Goal: Contribute content: Add original content to the website for others to see

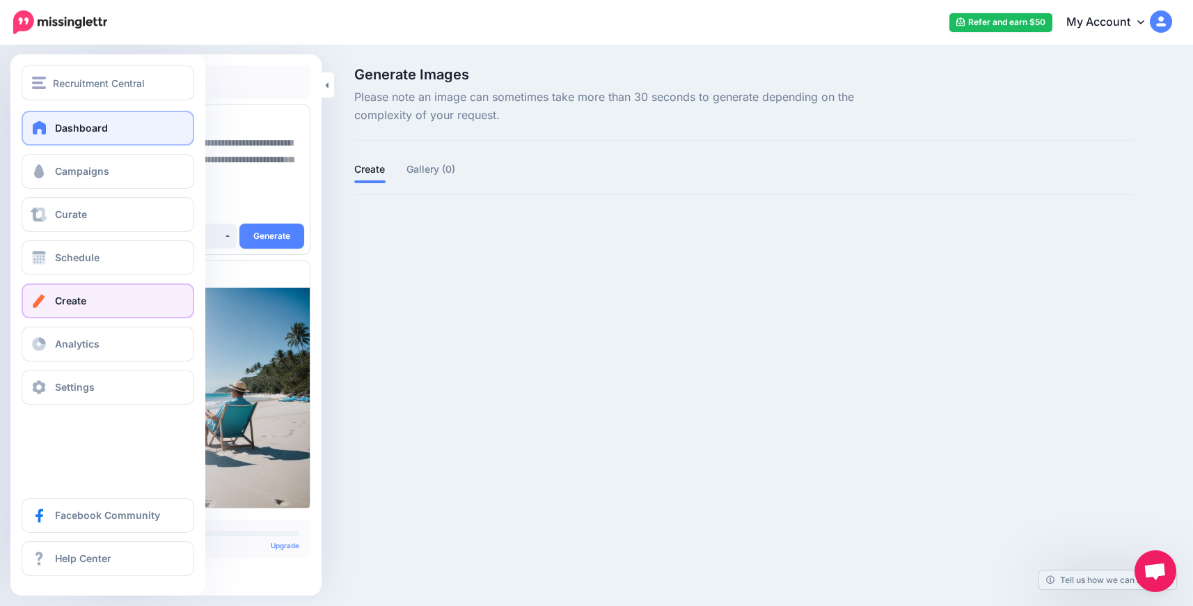
click at [39, 131] on span at bounding box center [40, 127] width 18 height 14
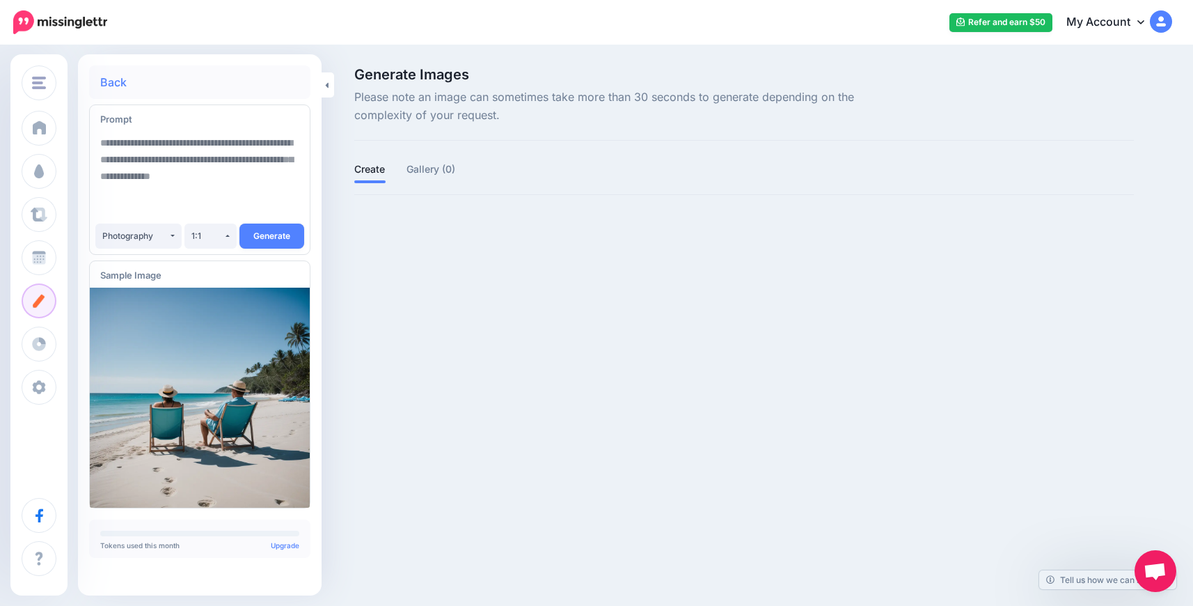
click at [460, 393] on div "Recruitment Central Recruitment Central Add Workspace Dashboard Campaigns Curat…" at bounding box center [596, 303] width 1193 height 606
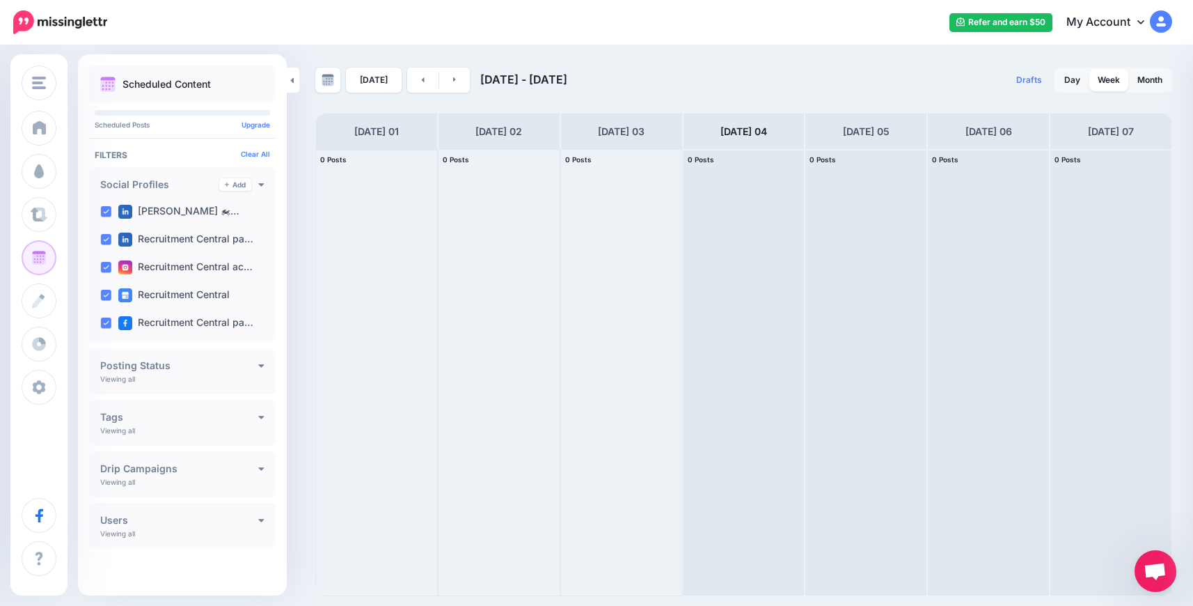
click at [368, 245] on div at bounding box center [376, 373] width 121 height 446
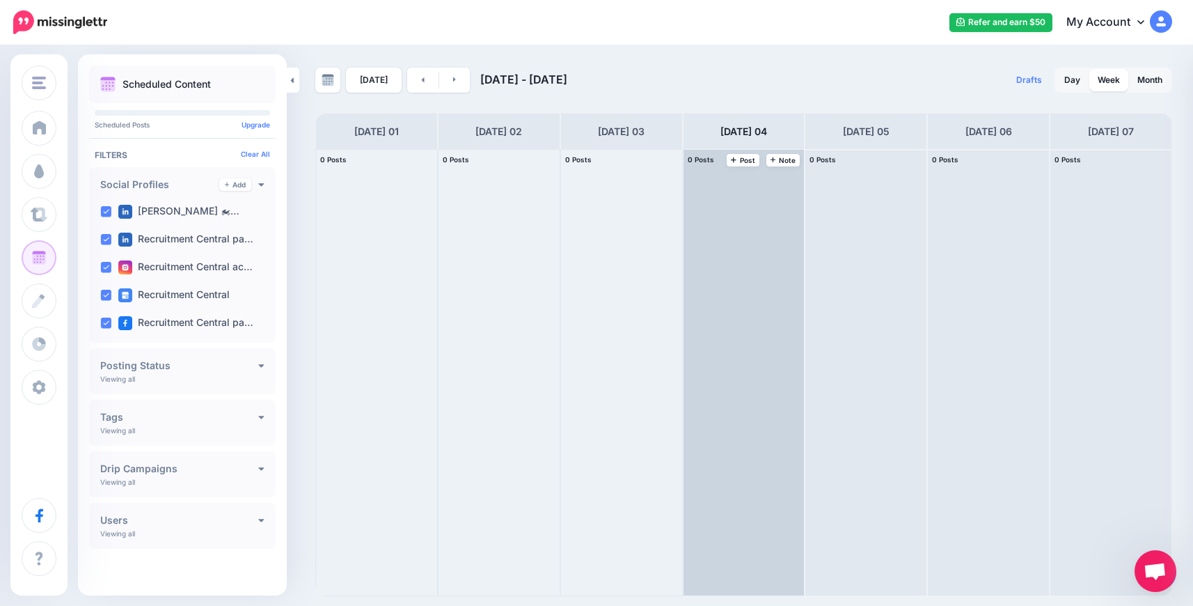
click at [760, 263] on div at bounding box center [744, 373] width 121 height 446
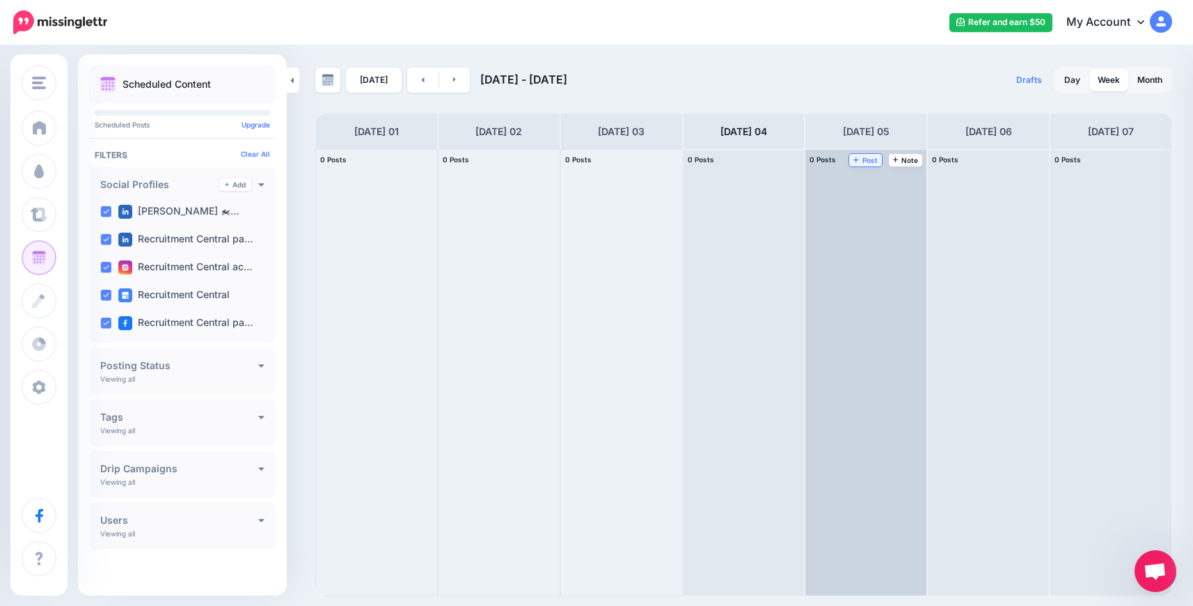
click at [872, 162] on span "Post" at bounding box center [866, 160] width 24 height 7
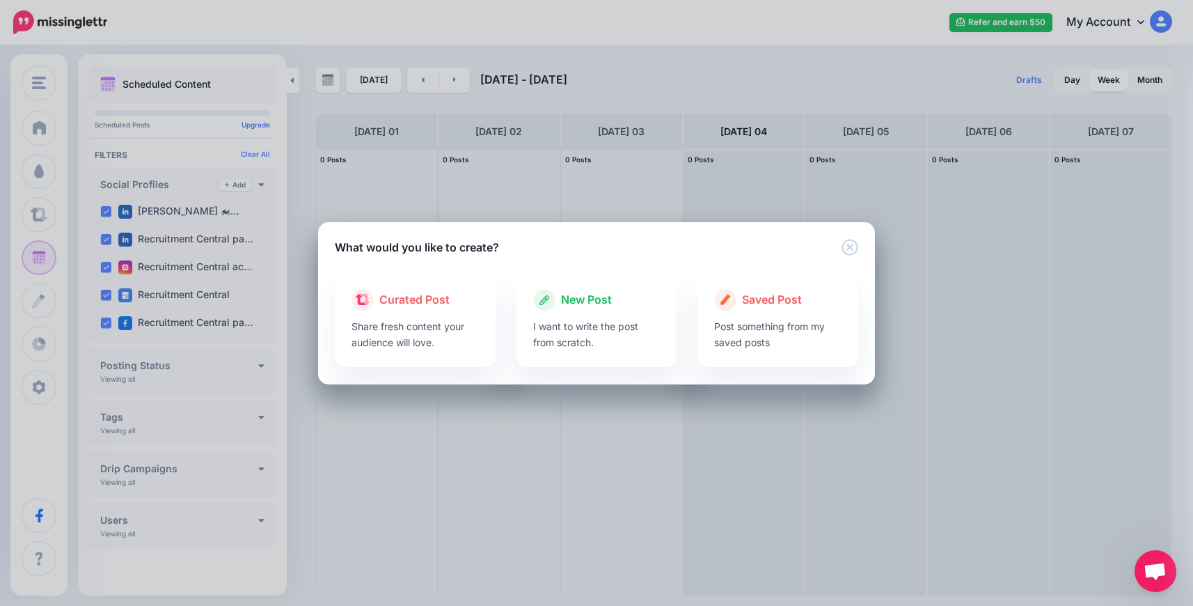
click at [467, 260] on div "Loading Loading Curated Post Share fresh content your audience will love. New P…" at bounding box center [596, 320] width 557 height 129
click at [462, 242] on h5 "What would you like to create?" at bounding box center [417, 247] width 164 height 17
click at [574, 351] on div "New Post I want to write the post from scratch." at bounding box center [597, 319] width 161 height 95
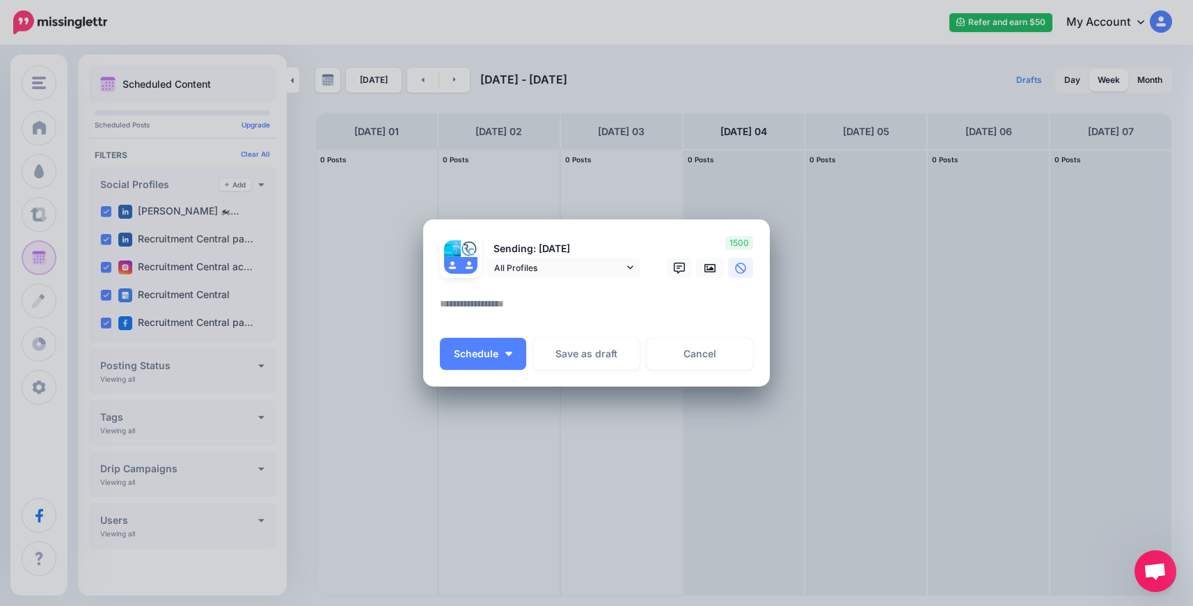
click at [582, 311] on textarea at bounding box center [600, 308] width 320 height 27
click at [706, 265] on icon at bounding box center [710, 268] width 11 height 11
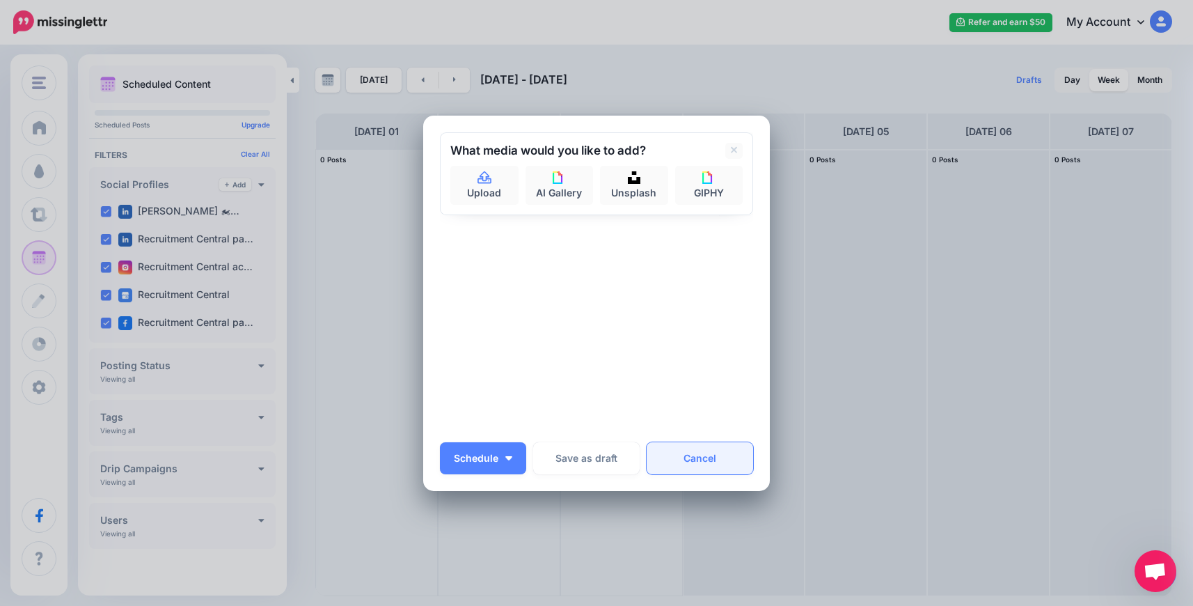
click at [695, 457] on link "Cancel" at bounding box center [700, 458] width 107 height 32
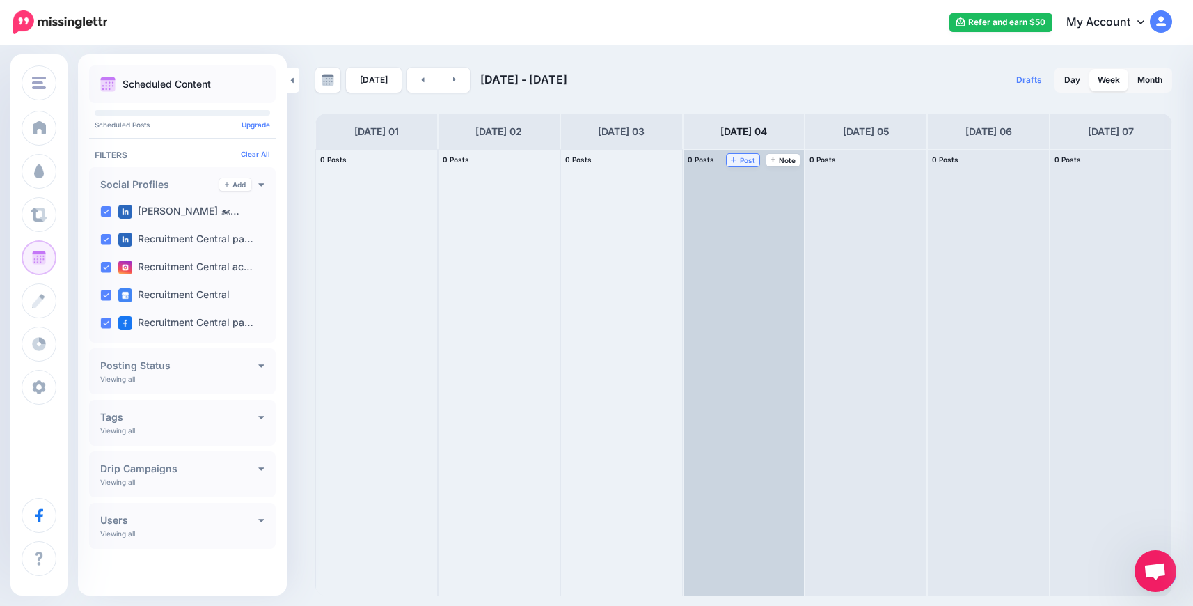
click at [735, 162] on icon at bounding box center [734, 160] width 6 height 6
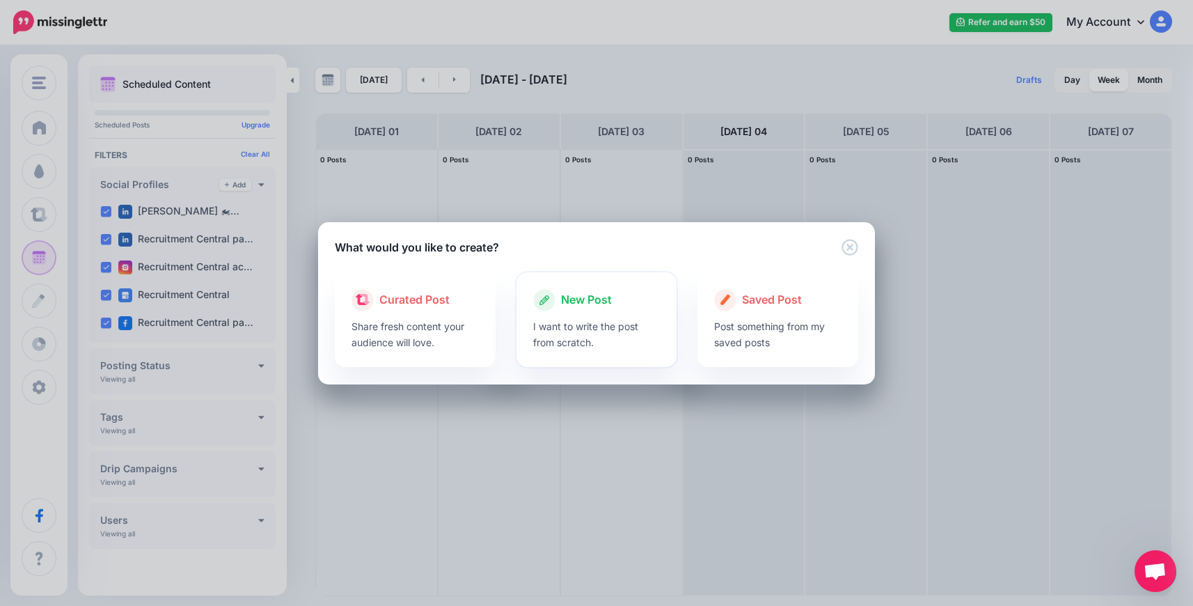
click at [555, 352] on div "New Post I want to write the post from scratch." at bounding box center [597, 319] width 161 height 95
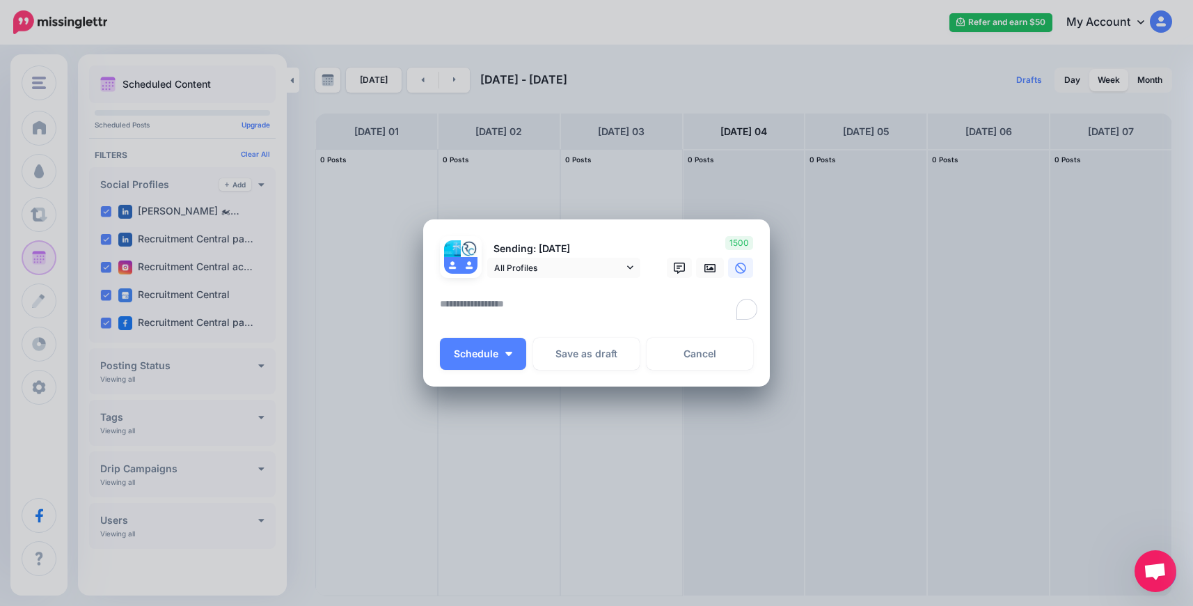
click at [594, 302] on textarea "To enrich screen reader interactions, please activate Accessibility in Grammarl…" at bounding box center [600, 308] width 320 height 27
paste textarea "**********"
type textarea "**********"
click at [558, 267] on span "All Profiles" at bounding box center [559, 267] width 130 height 15
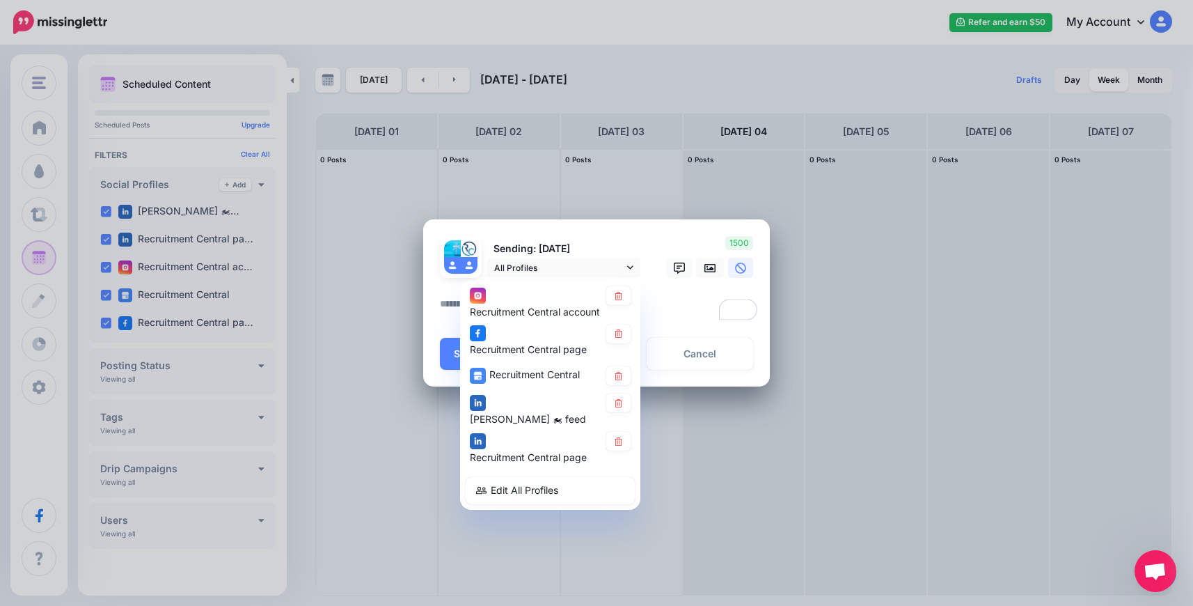
click at [675, 302] on textarea "To enrich screen reader interactions, please activate Accessibility in Grammarl…" at bounding box center [600, 308] width 320 height 27
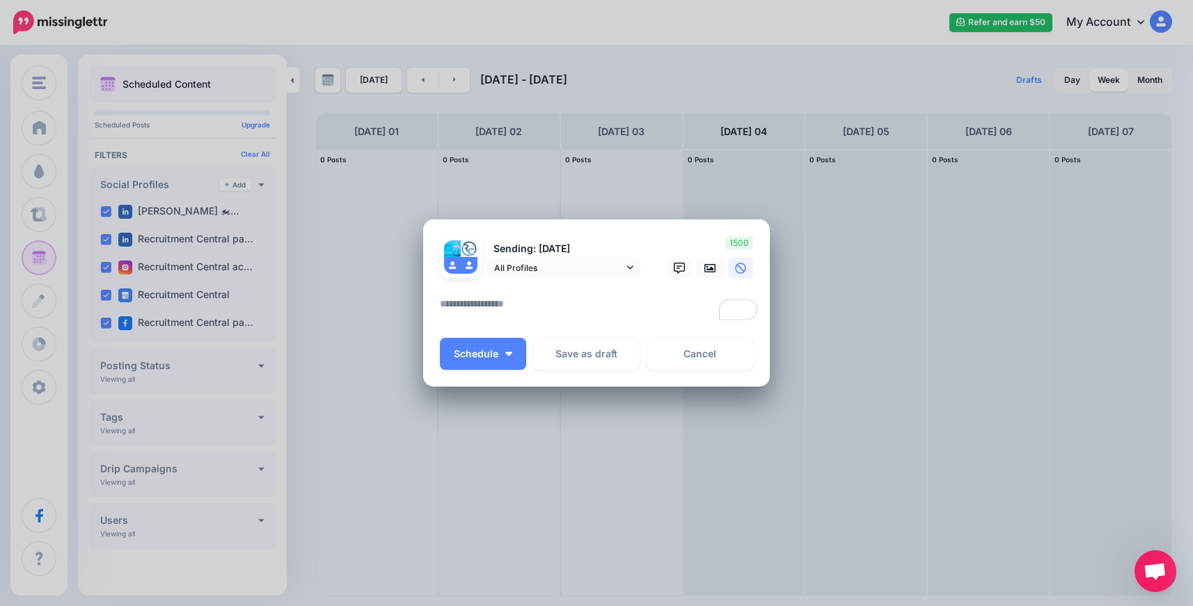
click at [514, 305] on textarea "To enrich screen reader interactions, please activate Accessibility in Grammarl…" at bounding box center [600, 308] width 320 height 27
paste textarea "**********"
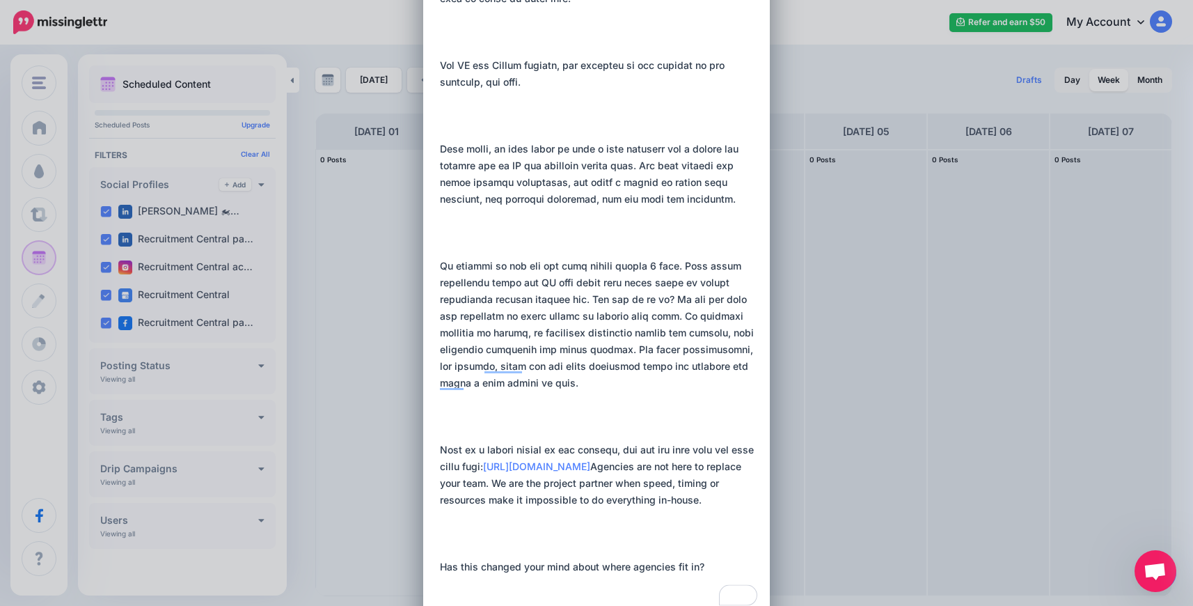
click at [491, 576] on textarea "To enrich screen reader interactions, please activate Accessibility in Grammarl…" at bounding box center [600, 283] width 320 height 652
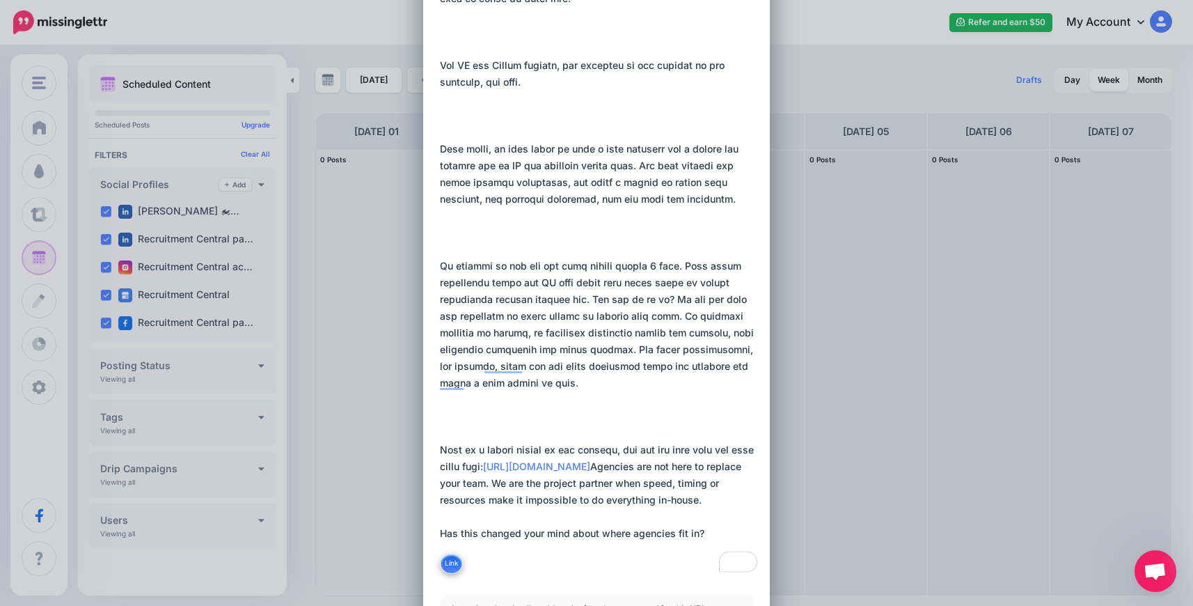
click at [547, 430] on textarea "To enrich screen reader interactions, please activate Accessibility in Grammarl…" at bounding box center [600, 266] width 320 height 618
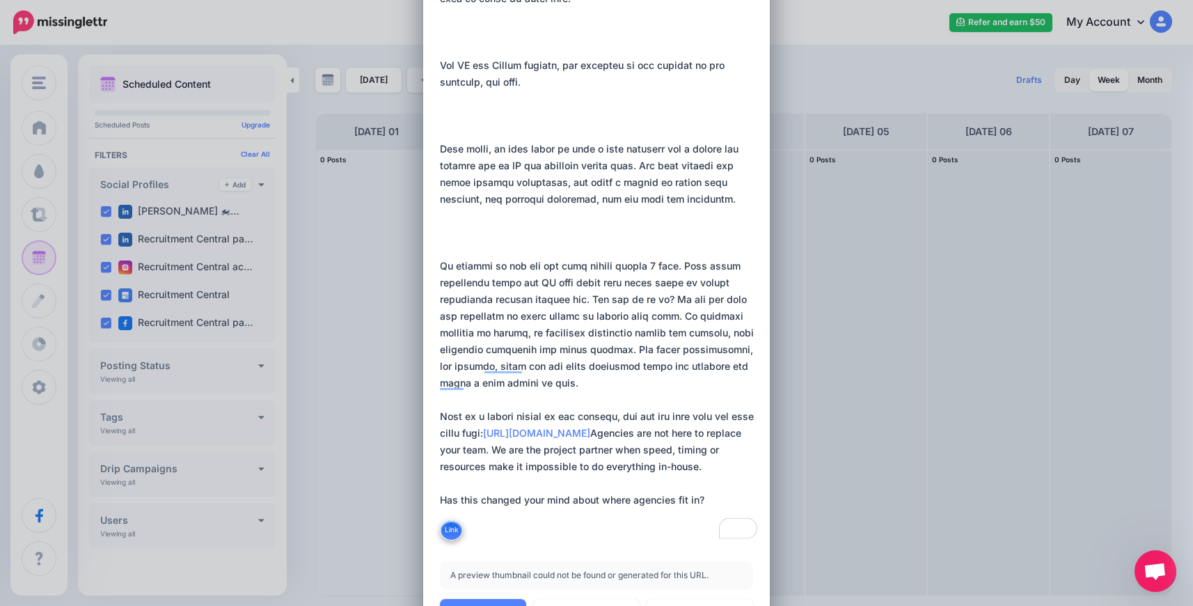
click at [529, 240] on textarea "To enrich screen reader interactions, please activate Accessibility in Grammarl…" at bounding box center [600, 249] width 320 height 585
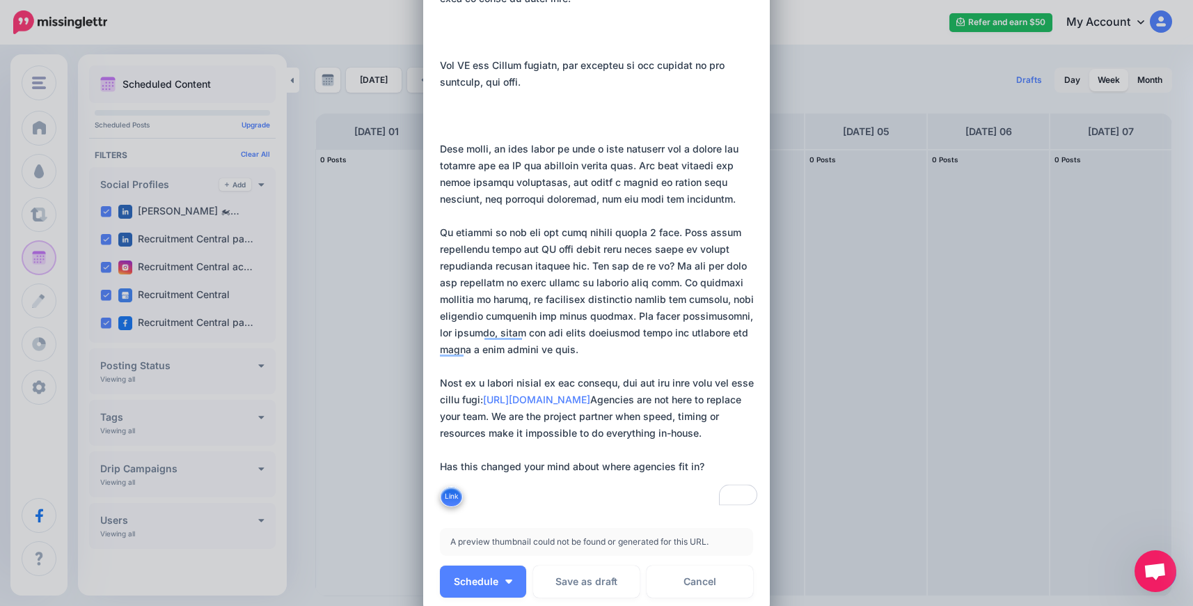
click at [535, 117] on textarea "To enrich screen reader interactions, please activate Accessibility in Grammarl…" at bounding box center [600, 232] width 320 height 551
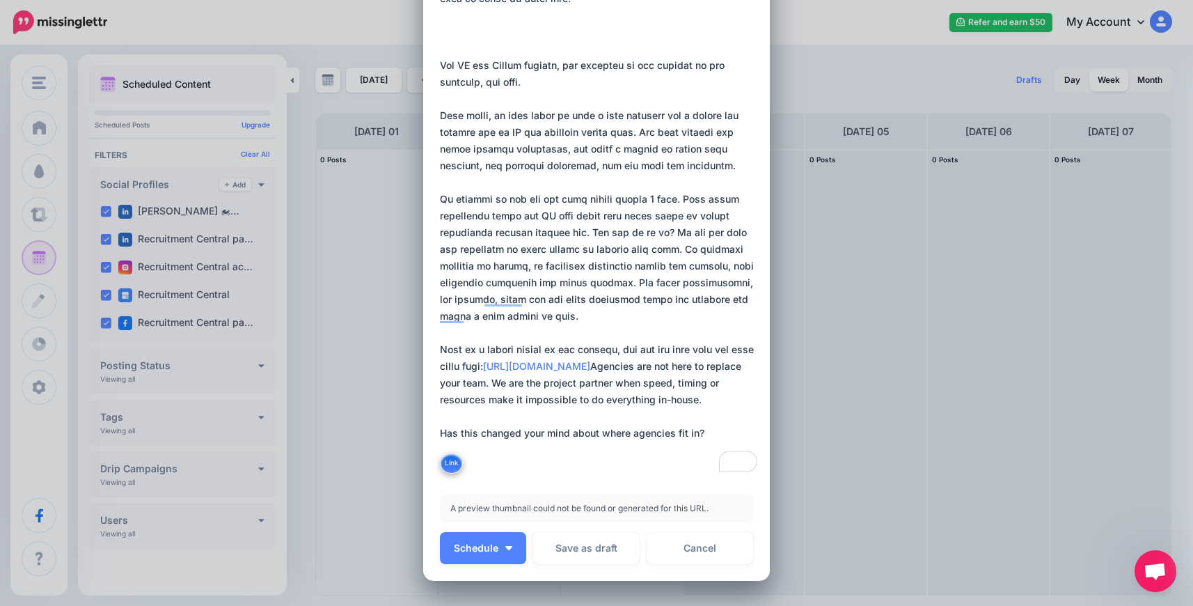
click at [535, 102] on textarea "To enrich screen reader interactions, please activate Accessibility in Grammarl…" at bounding box center [600, 216] width 320 height 518
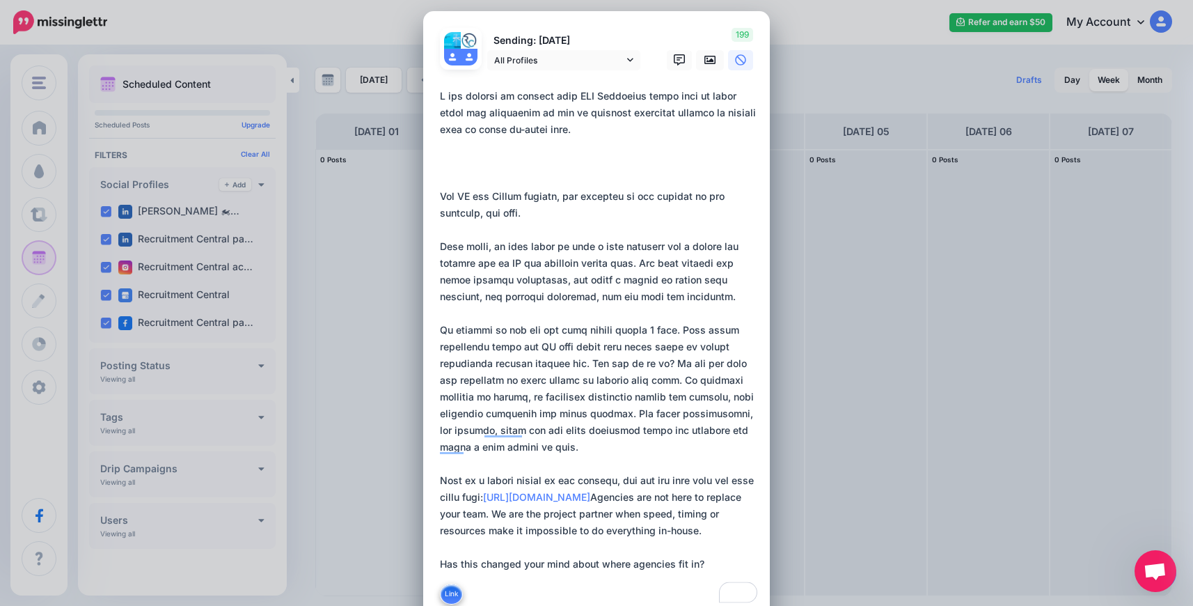
scroll to position [0, 0]
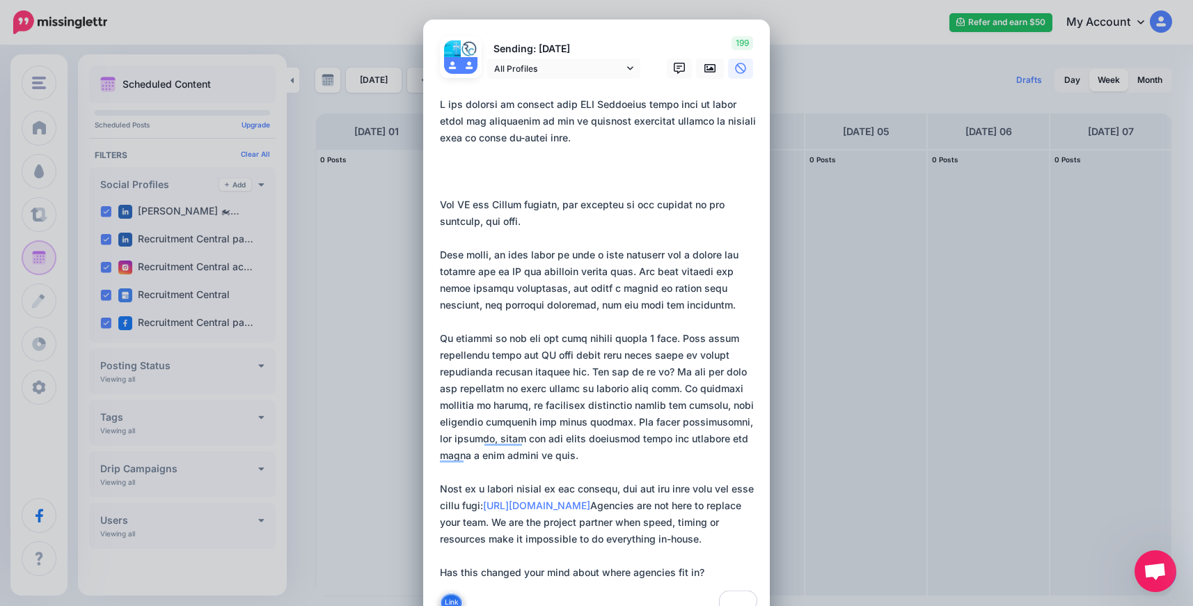
click at [535, 176] on textarea "To enrich screen reader interactions, please activate Accessibility in Grammarl…" at bounding box center [600, 355] width 320 height 518
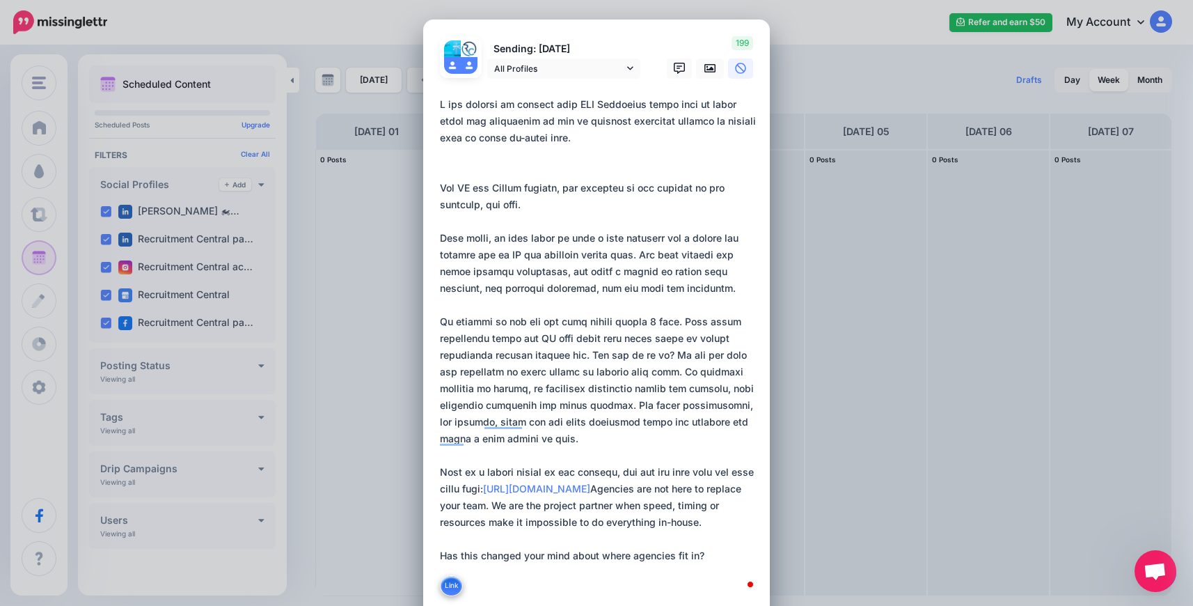
type textarea "**********"
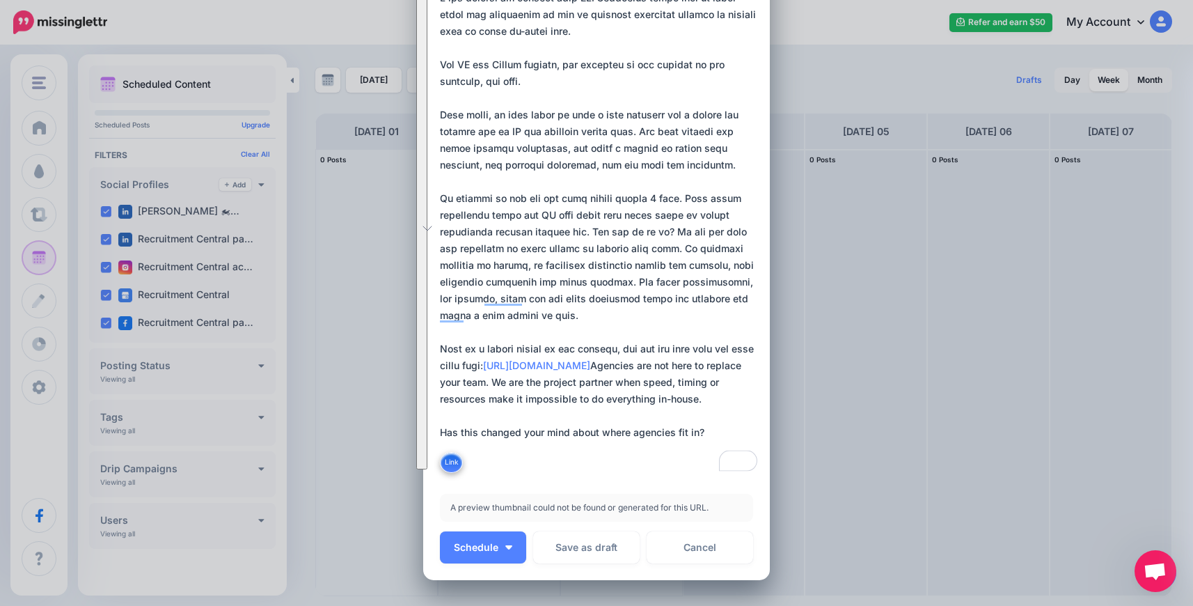
scroll to position [232, 0]
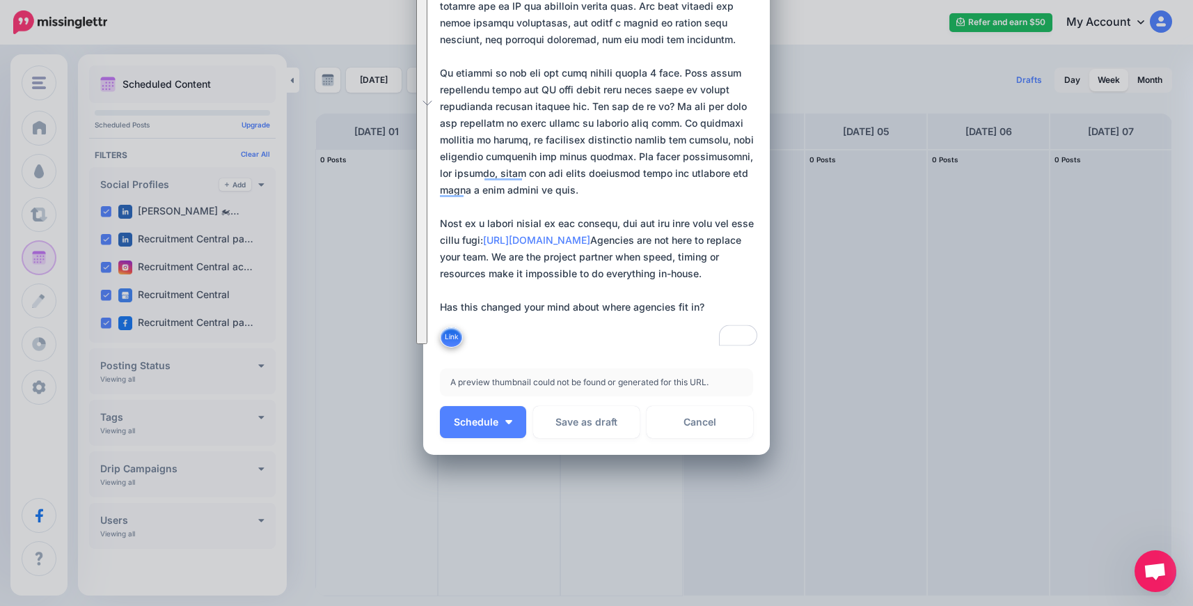
drag, startPoint x: 435, startPoint y: 103, endPoint x: 701, endPoint y: 340, distance: 356.6
click at [701, 340] on textarea "To enrich screen reader interactions, please activate Accessibility in Grammarl…" at bounding box center [600, 106] width 320 height 485
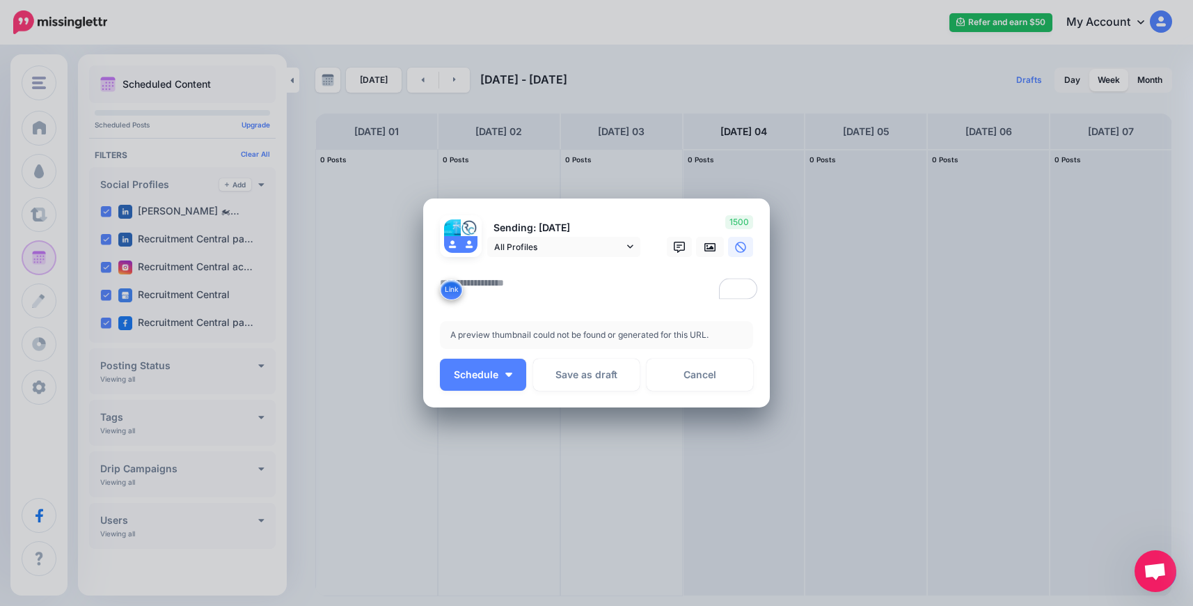
paste textarea "**********"
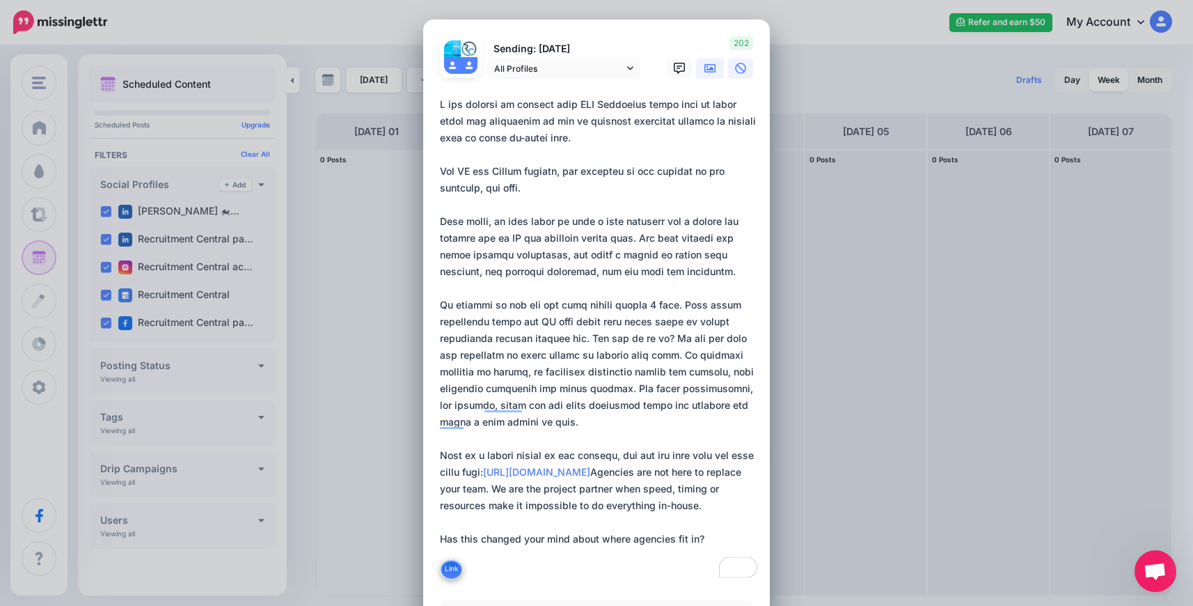
type textarea "**********"
click at [706, 70] on icon at bounding box center [710, 68] width 11 height 8
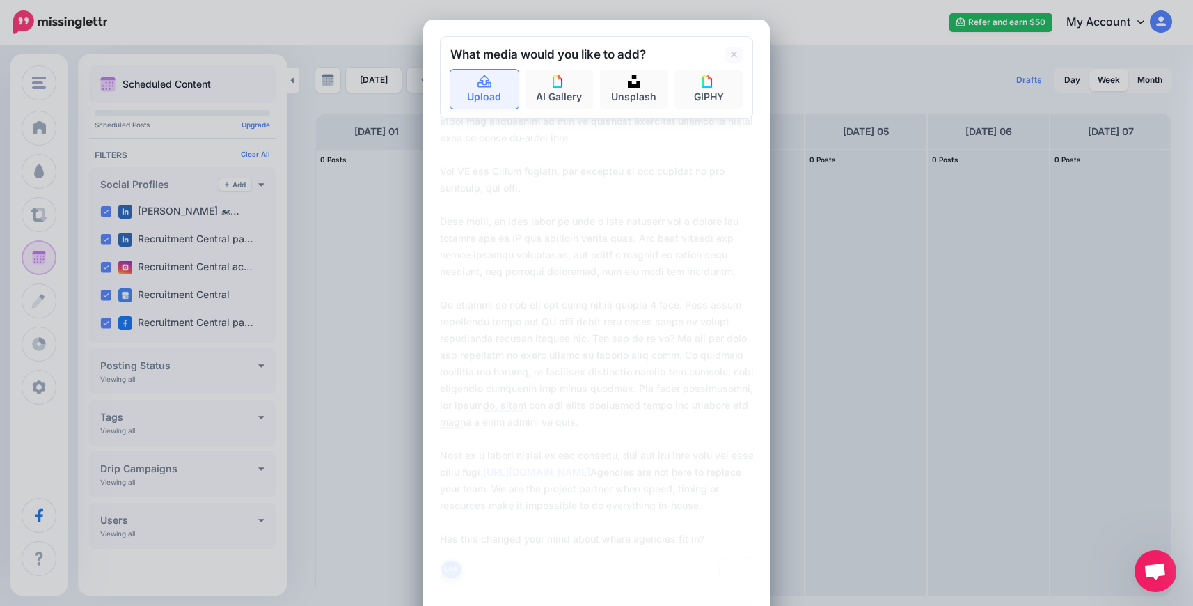
click at [483, 77] on icon at bounding box center [485, 82] width 16 height 13
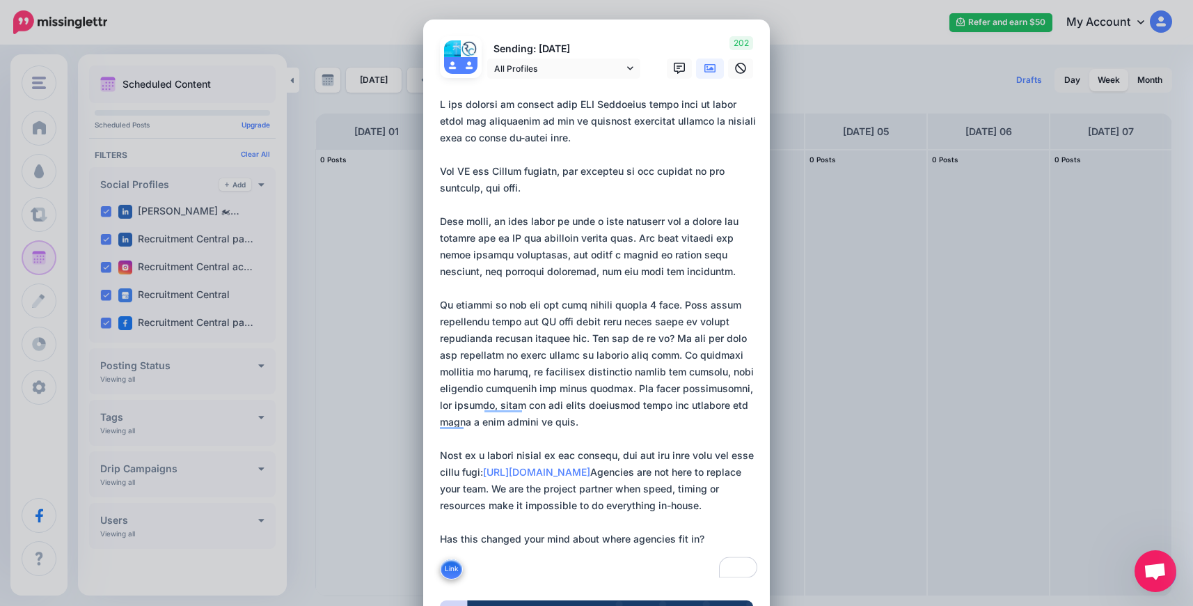
click at [708, 67] on icon at bounding box center [710, 68] width 11 height 11
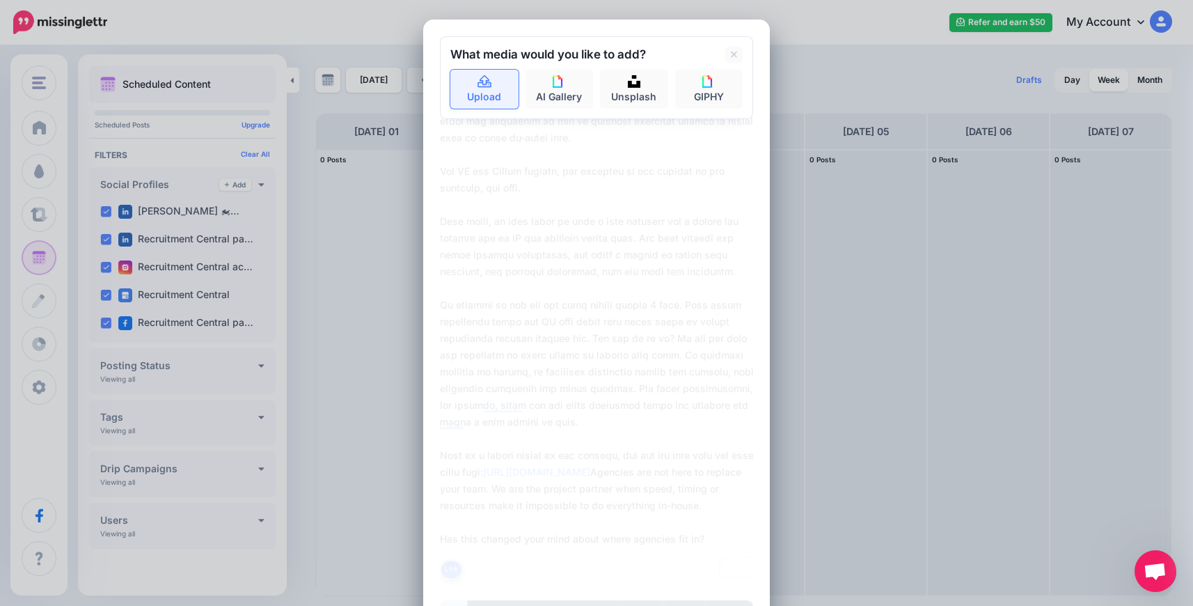
click at [485, 87] on icon at bounding box center [485, 82] width 16 height 13
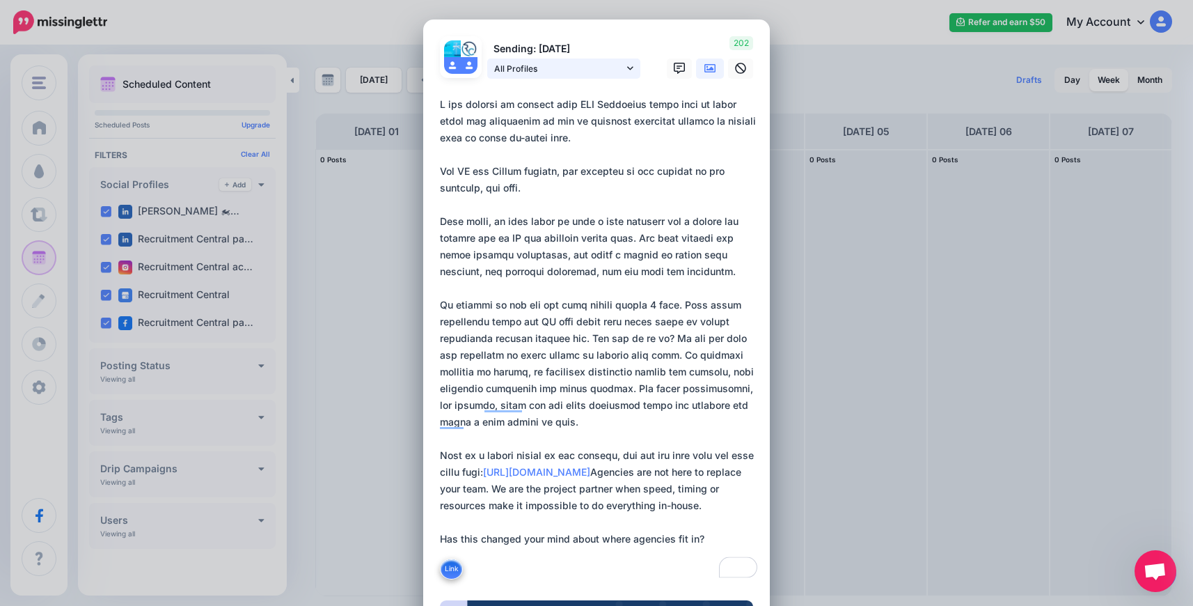
click at [564, 66] on span "All Profiles" at bounding box center [559, 68] width 130 height 15
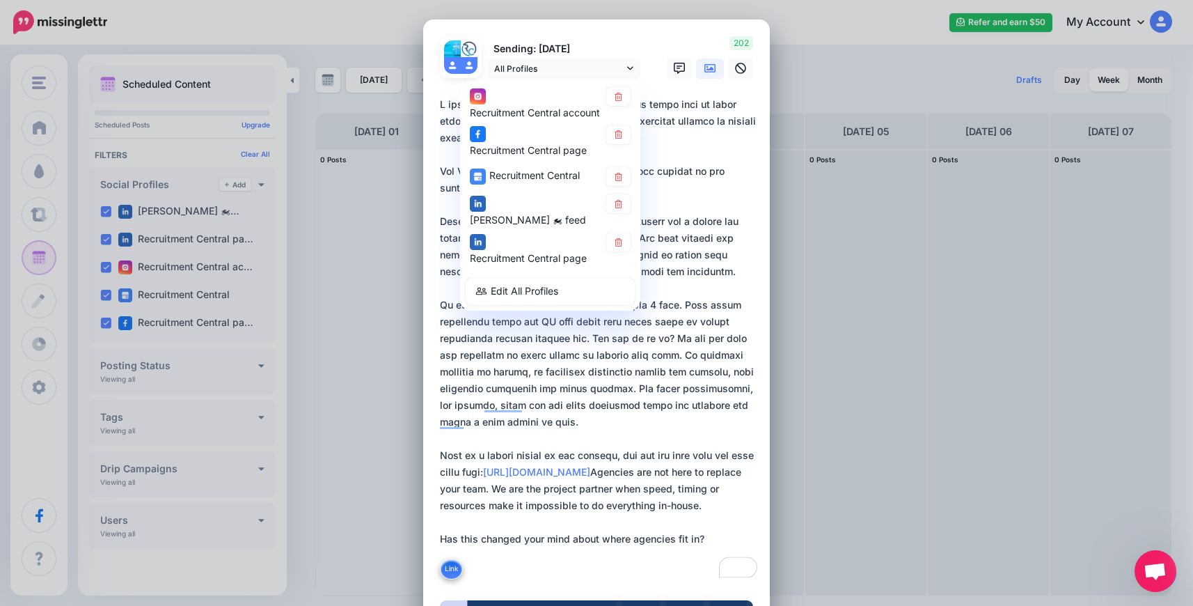
click at [712, 294] on textarea "To enrich screen reader interactions, please activate Accessibility in Grammarl…" at bounding box center [600, 338] width 320 height 485
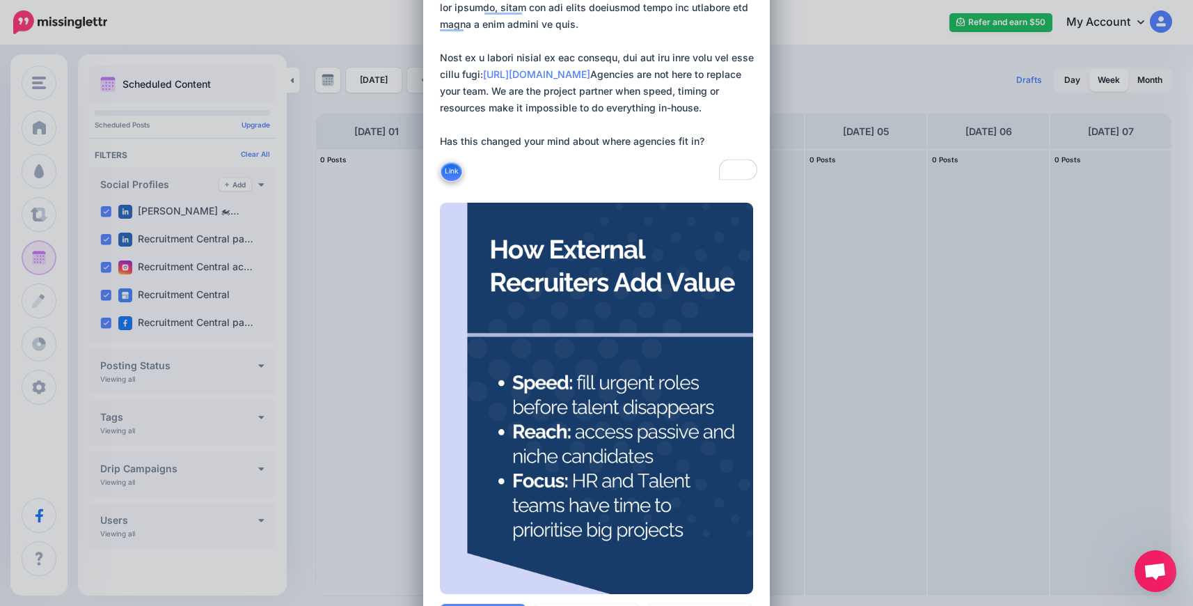
scroll to position [595, 0]
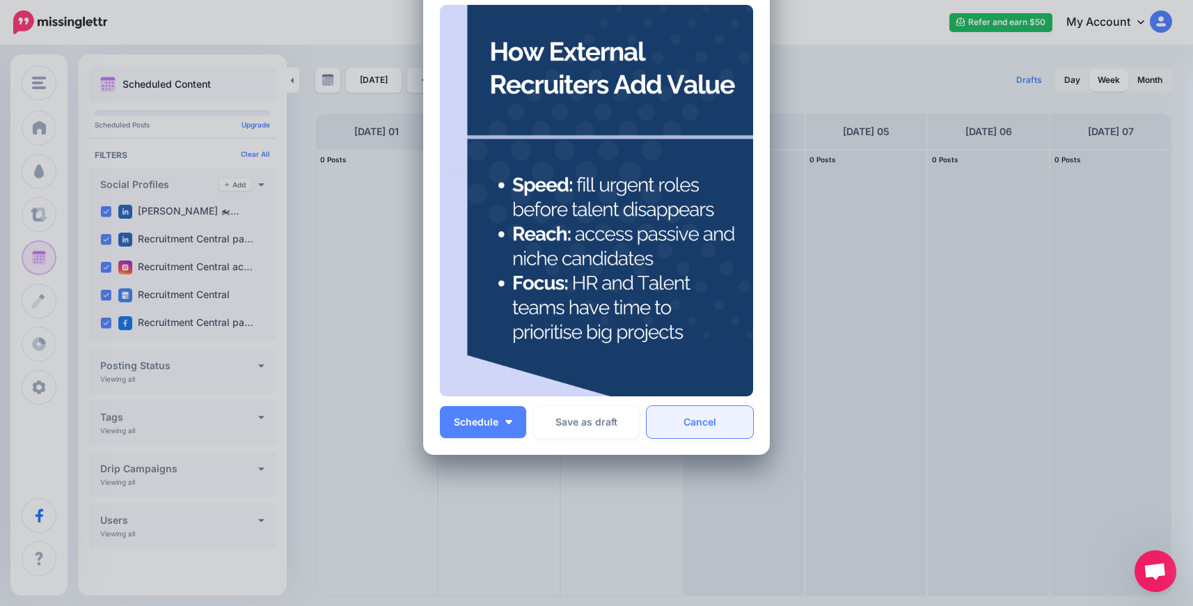
click at [680, 421] on link "Cancel" at bounding box center [700, 422] width 107 height 32
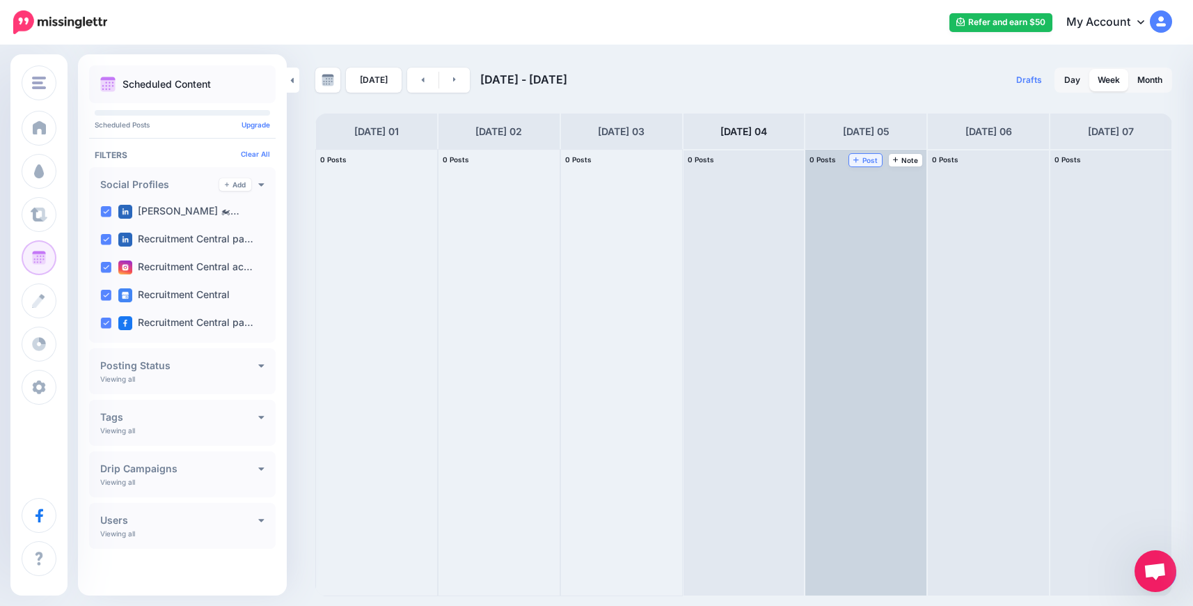
click at [869, 159] on span "Post" at bounding box center [866, 160] width 24 height 7
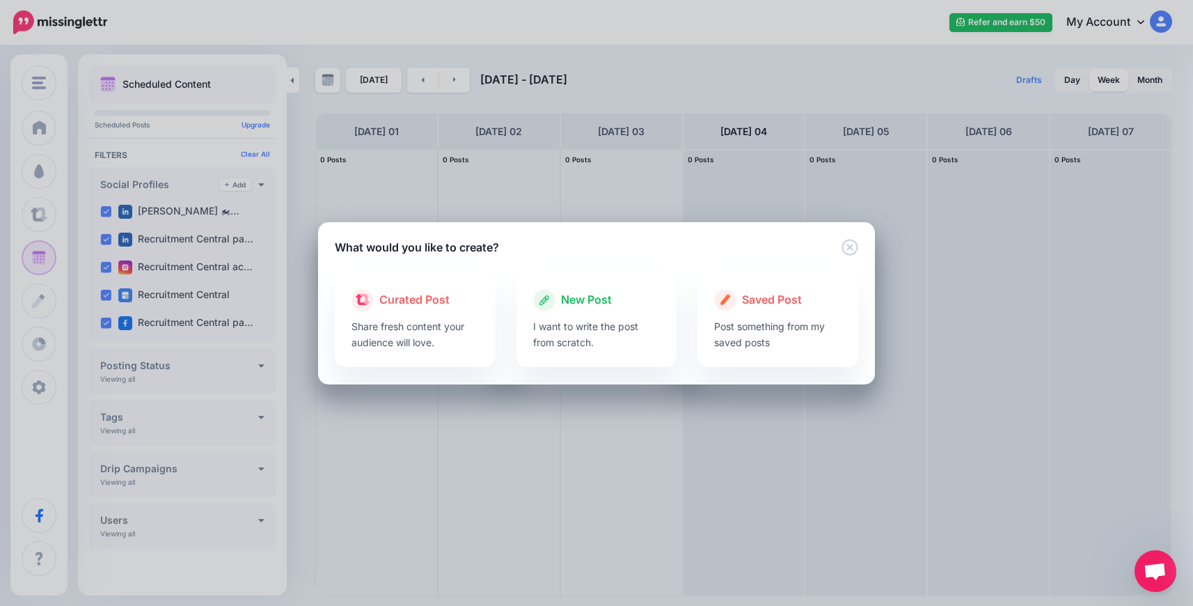
click at [904, 272] on div "What would you like to create? Loading Loading Curated Post Share fresh content…" at bounding box center [596, 303] width 1193 height 606
click at [853, 247] on icon "Close" at bounding box center [850, 247] width 17 height 17
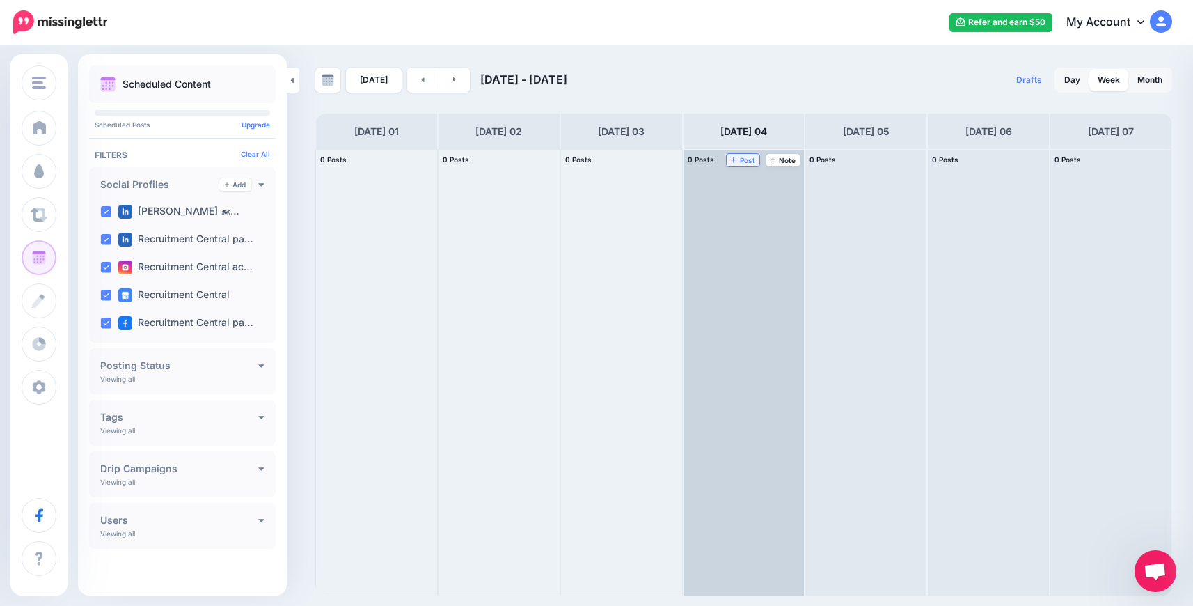
click at [739, 162] on span "Post" at bounding box center [743, 160] width 24 height 7
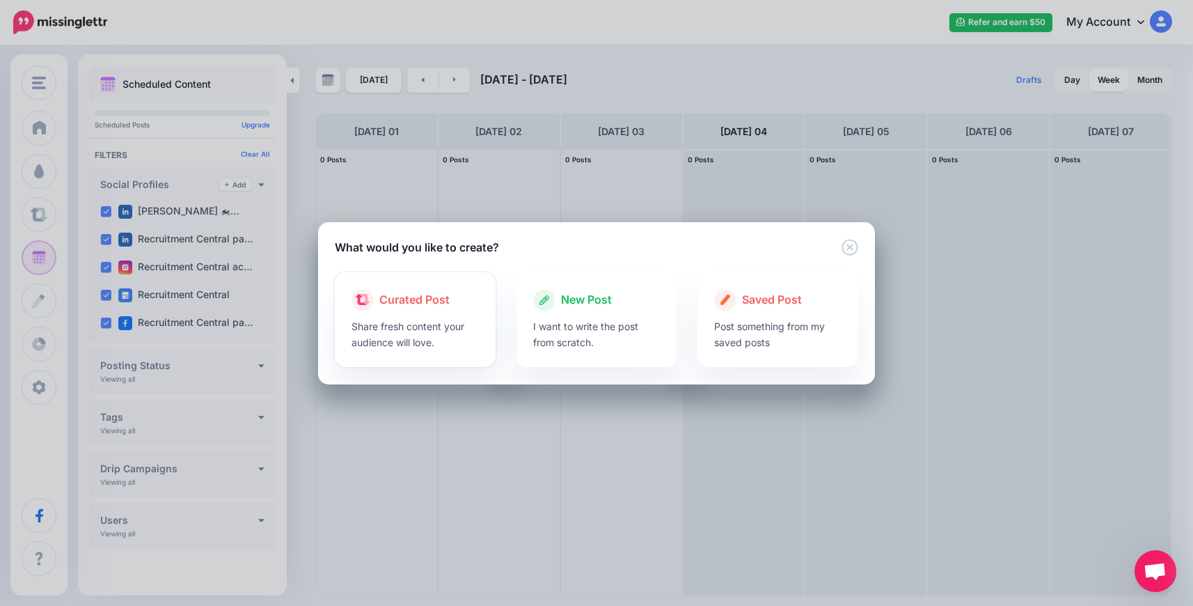
click at [379, 357] on div "Curated Post Share fresh content your audience will love." at bounding box center [415, 319] width 161 height 95
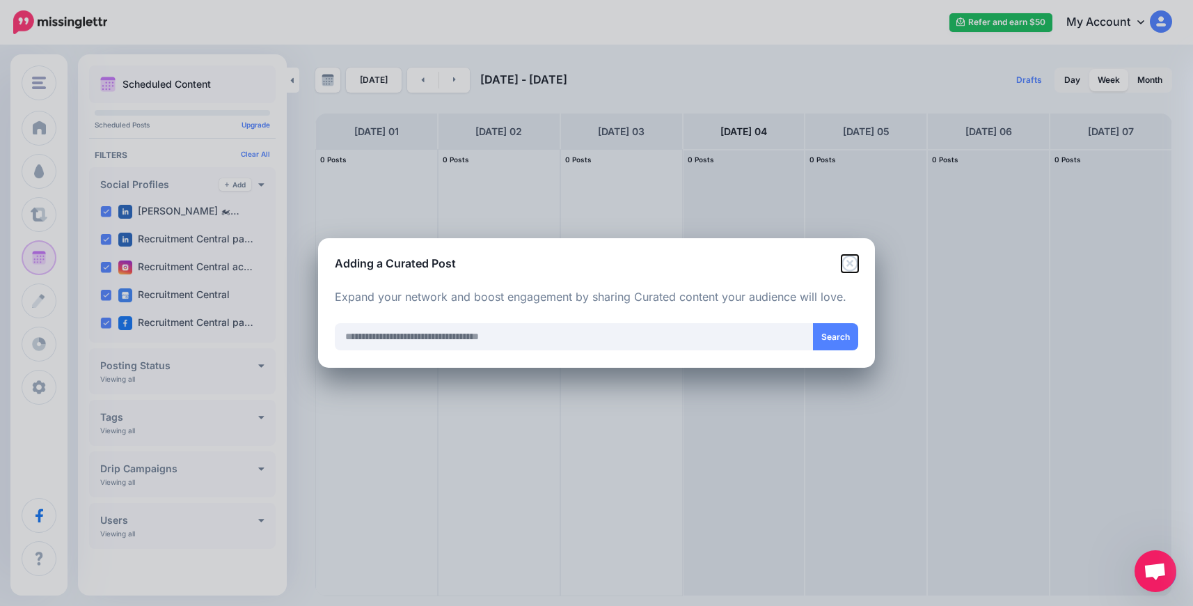
click at [852, 263] on icon "Close" at bounding box center [850, 263] width 17 height 17
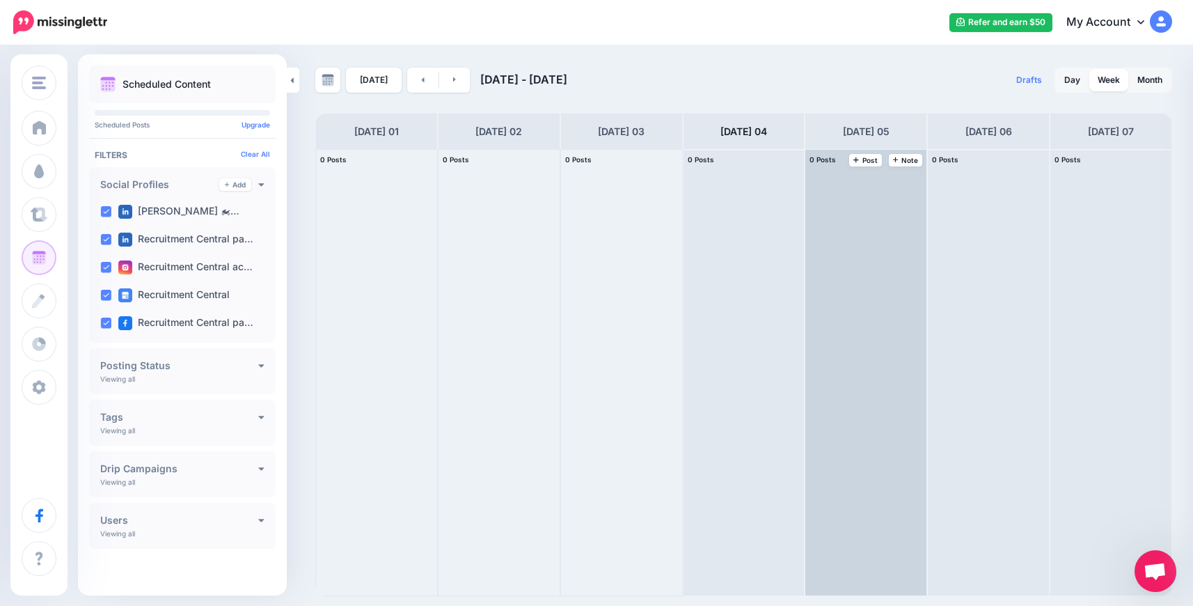
click at [852, 262] on div at bounding box center [866, 373] width 121 height 446
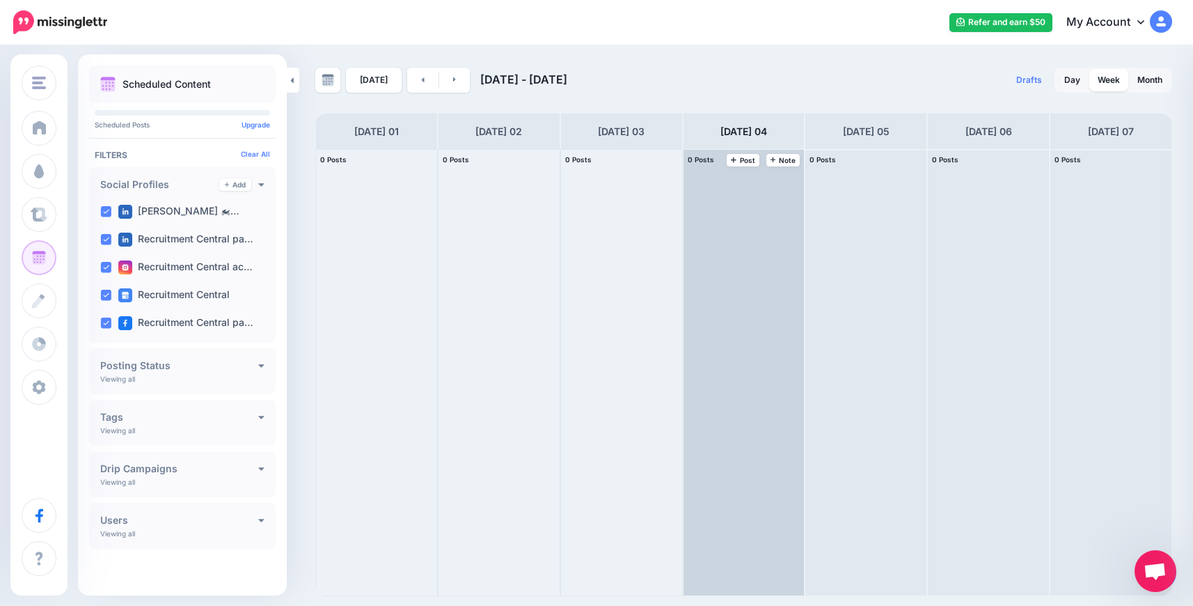
click at [778, 283] on div at bounding box center [744, 373] width 121 height 446
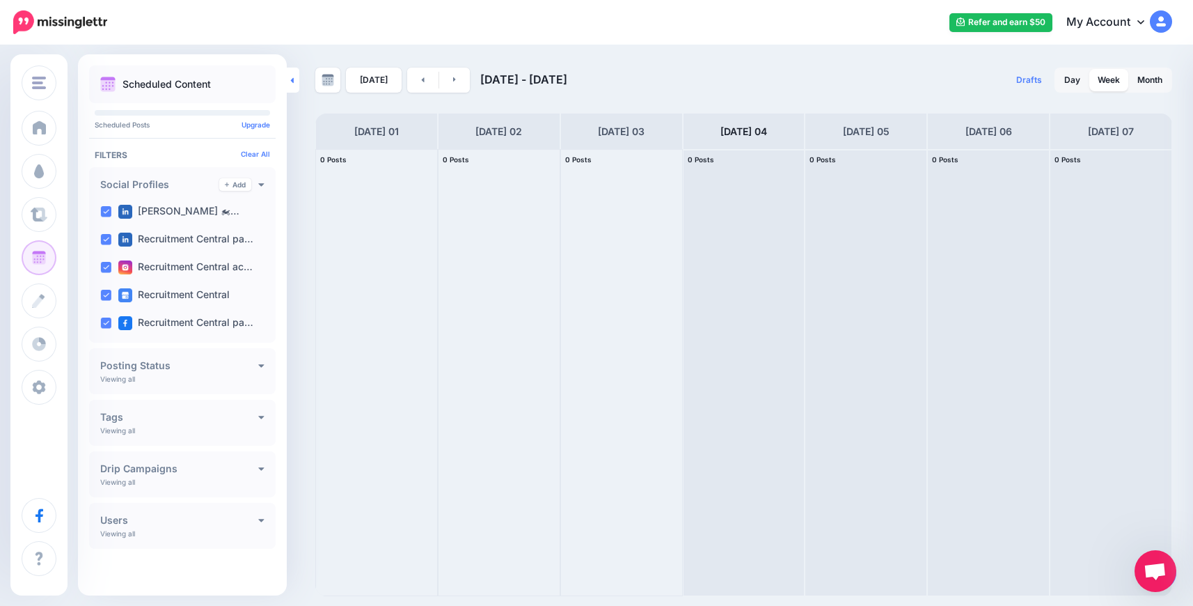
click at [292, 80] on icon at bounding box center [292, 80] width 3 height 6
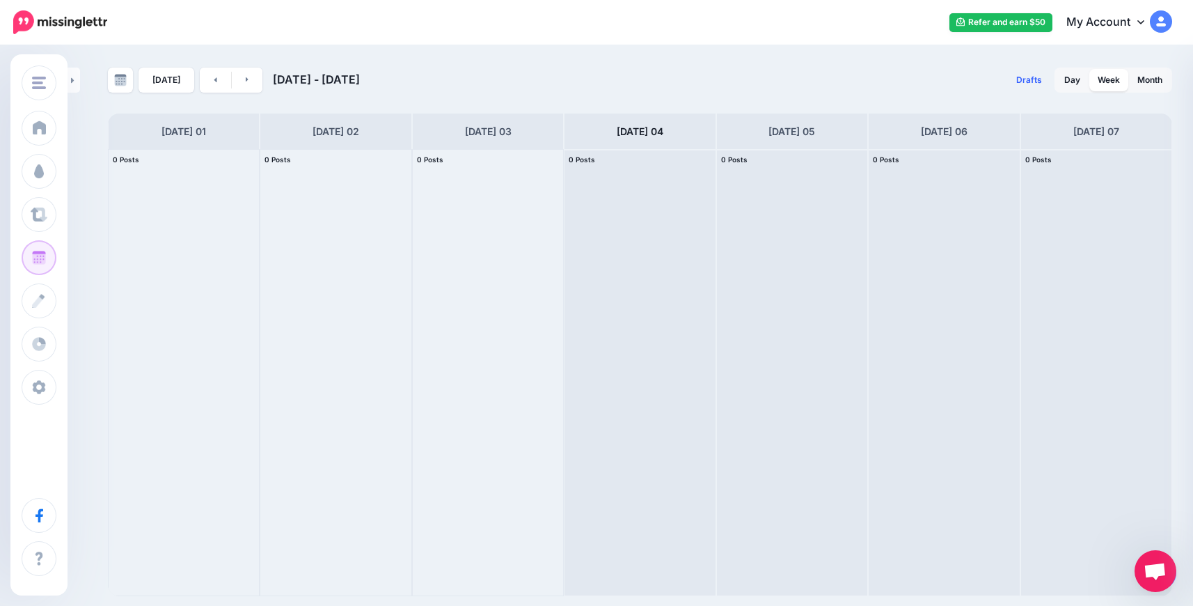
click at [1029, 77] on span "Drafts" at bounding box center [1030, 80] width 26 height 8
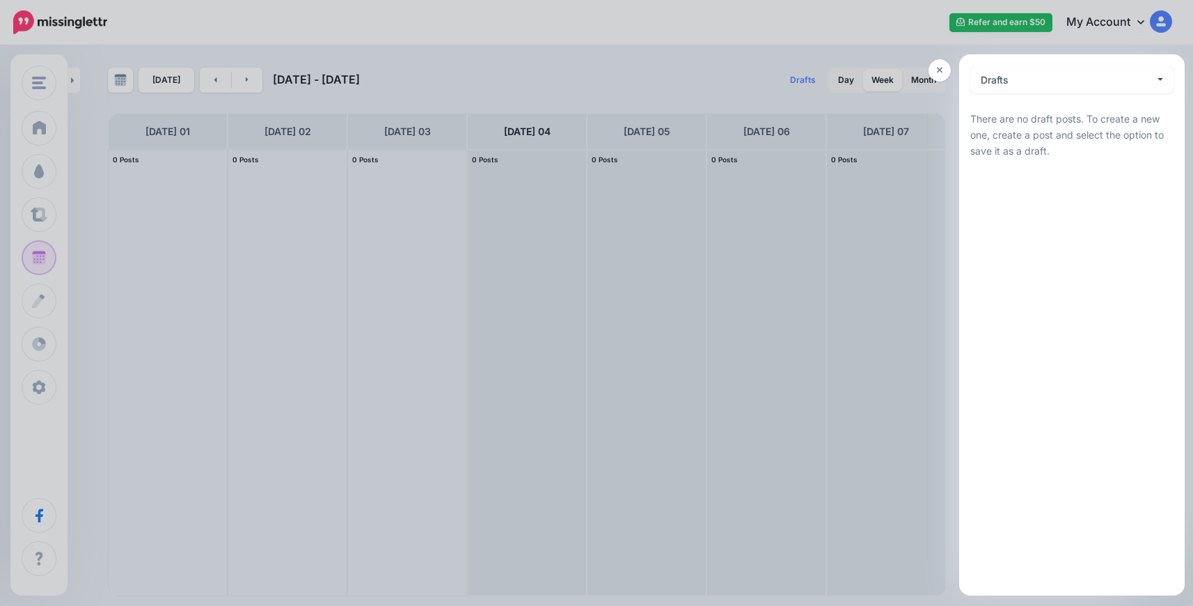
click at [639, 74] on div at bounding box center [596, 303] width 1193 height 606
click at [940, 68] on icon at bounding box center [940, 70] width 6 height 10
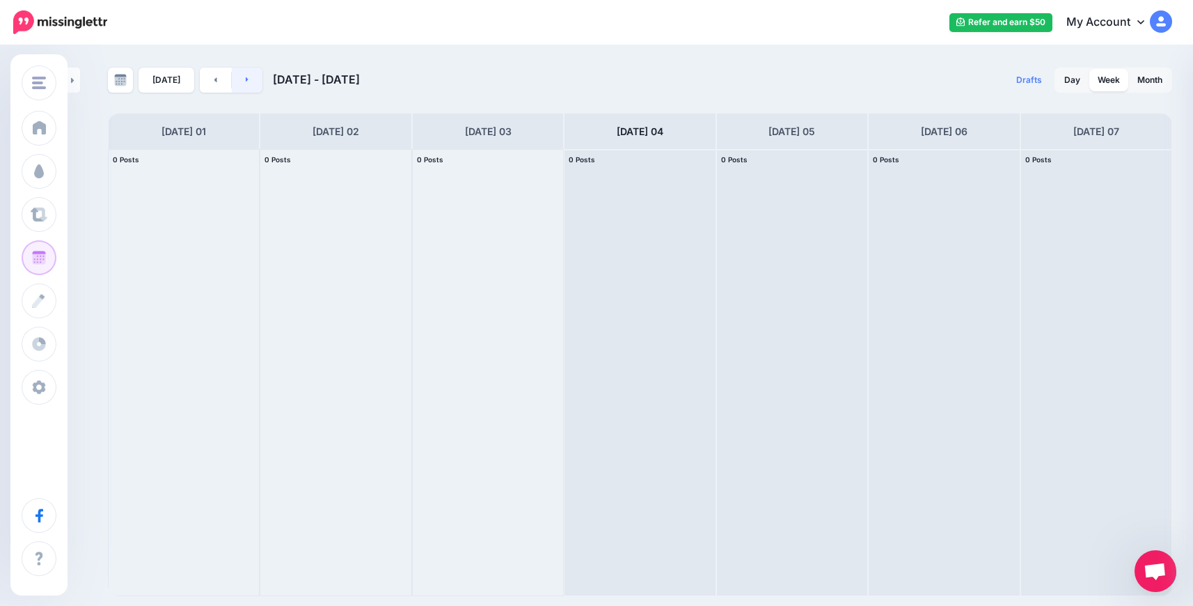
click at [240, 82] on link at bounding box center [247, 80] width 31 height 25
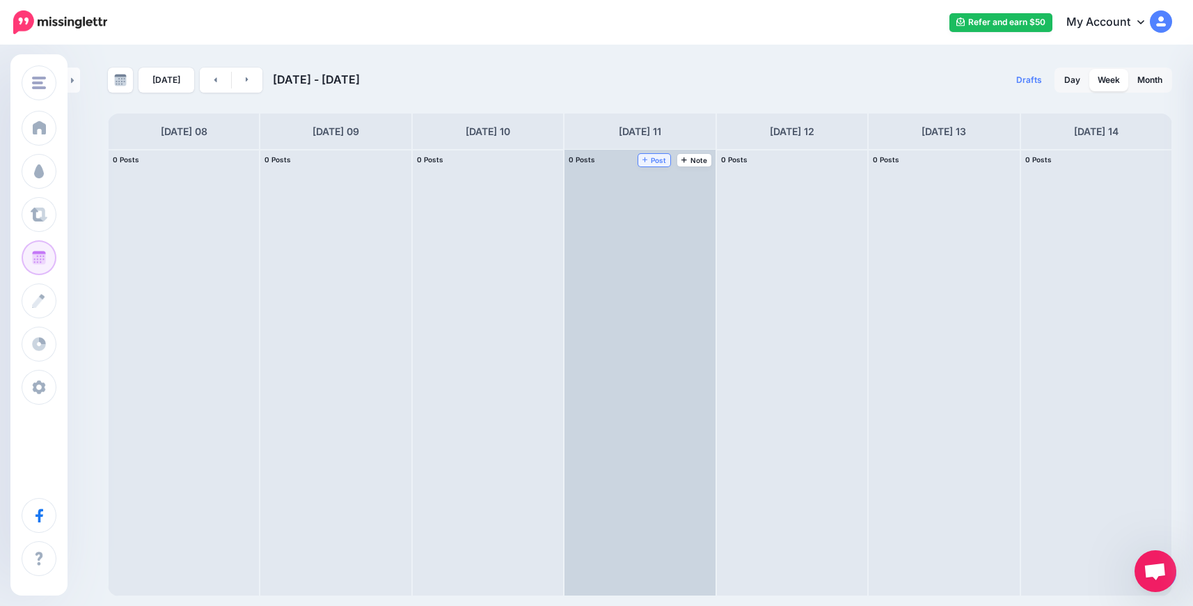
click at [651, 162] on span "Post" at bounding box center [655, 160] width 24 height 7
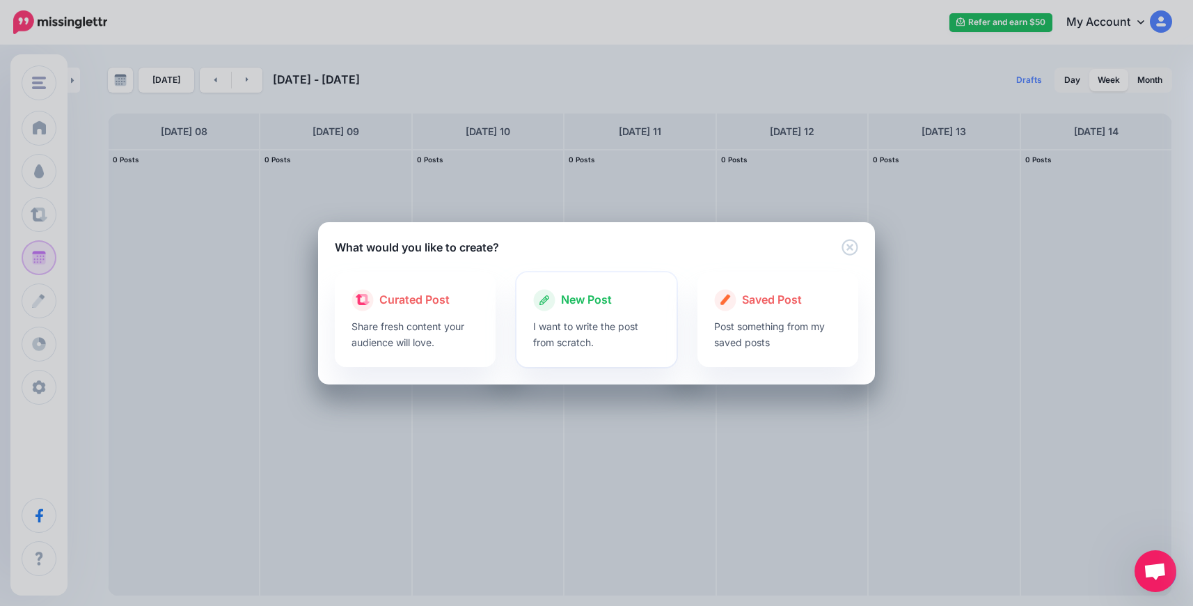
click at [558, 327] on p "I want to write the post from scratch." at bounding box center [596, 334] width 127 height 32
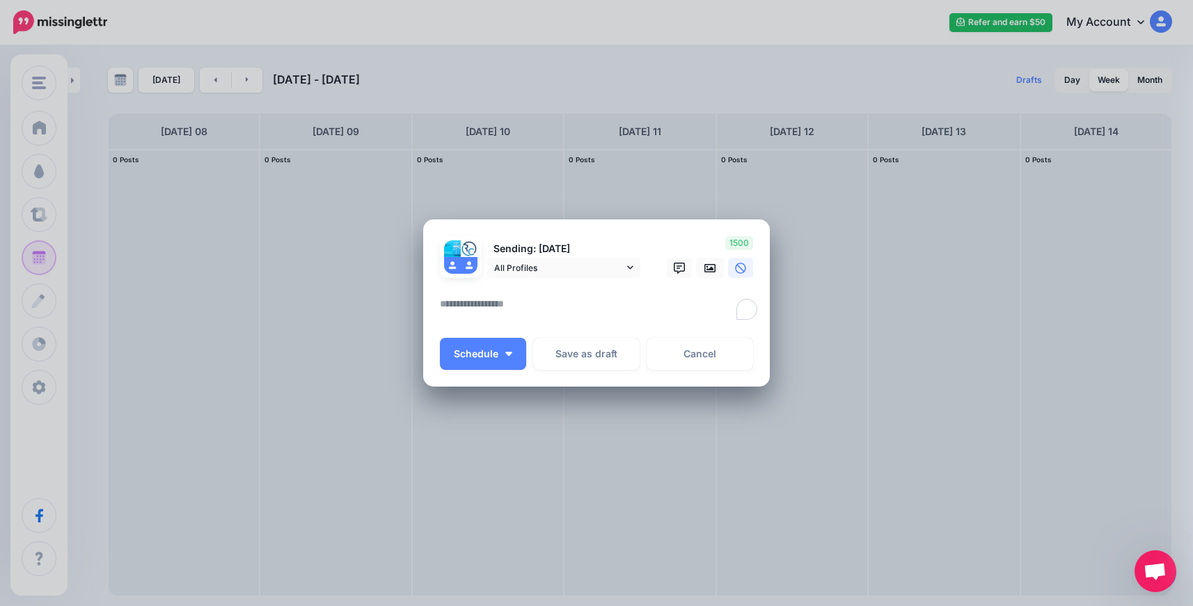
click at [564, 302] on textarea "To enrich screen reader interactions, please activate Accessibility in Grammarl…" at bounding box center [600, 308] width 320 height 27
paste textarea "**********"
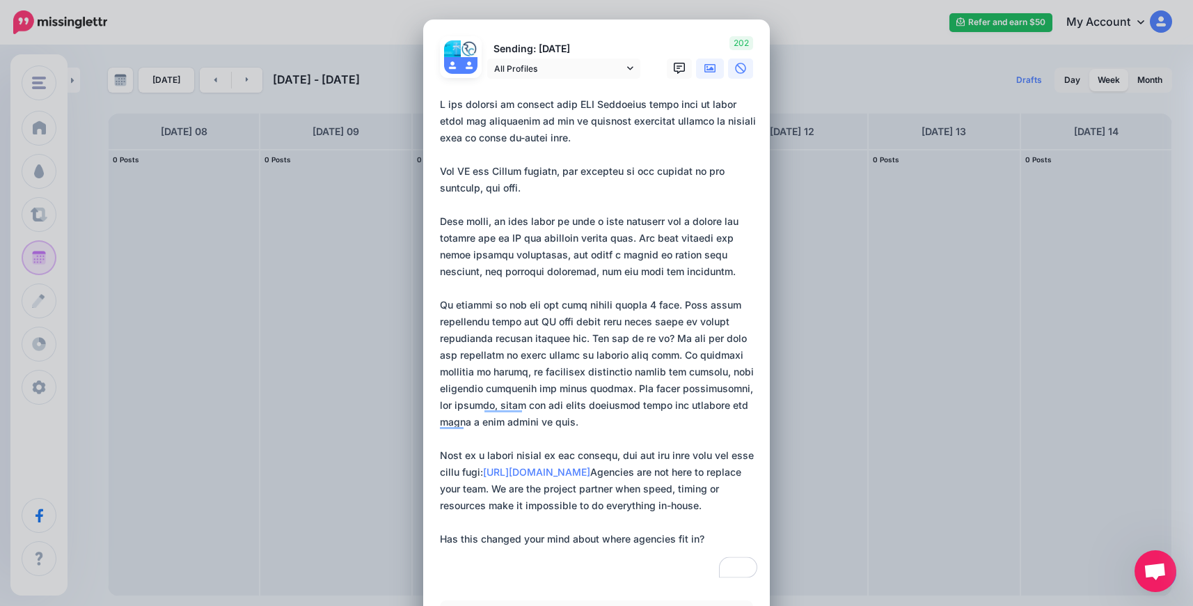
type textarea "**********"
click at [708, 64] on icon at bounding box center [710, 68] width 11 height 8
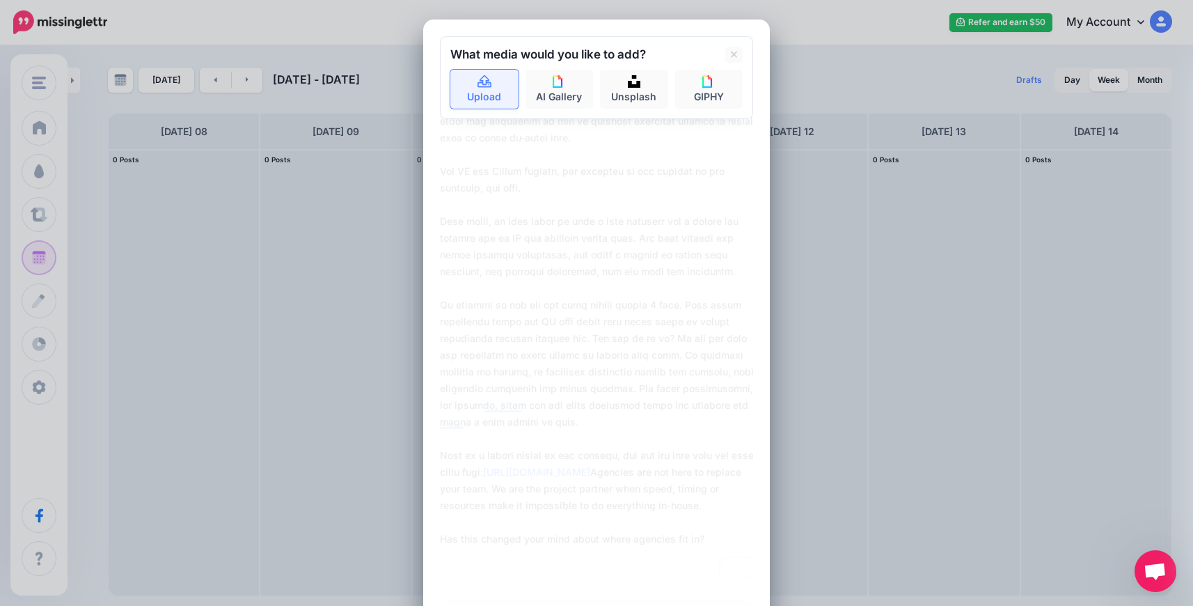
click at [483, 92] on link "Upload" at bounding box center [485, 89] width 68 height 39
click at [551, 91] on link "AI Gallery" at bounding box center [560, 89] width 68 height 39
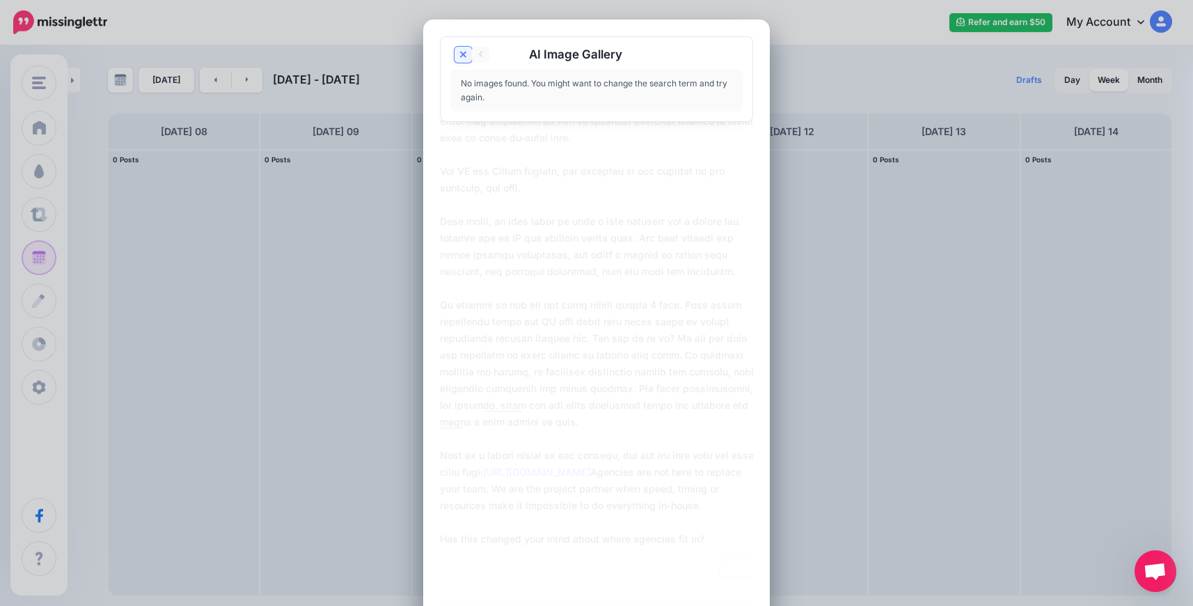
click at [460, 56] on icon at bounding box center [463, 55] width 7 height 7
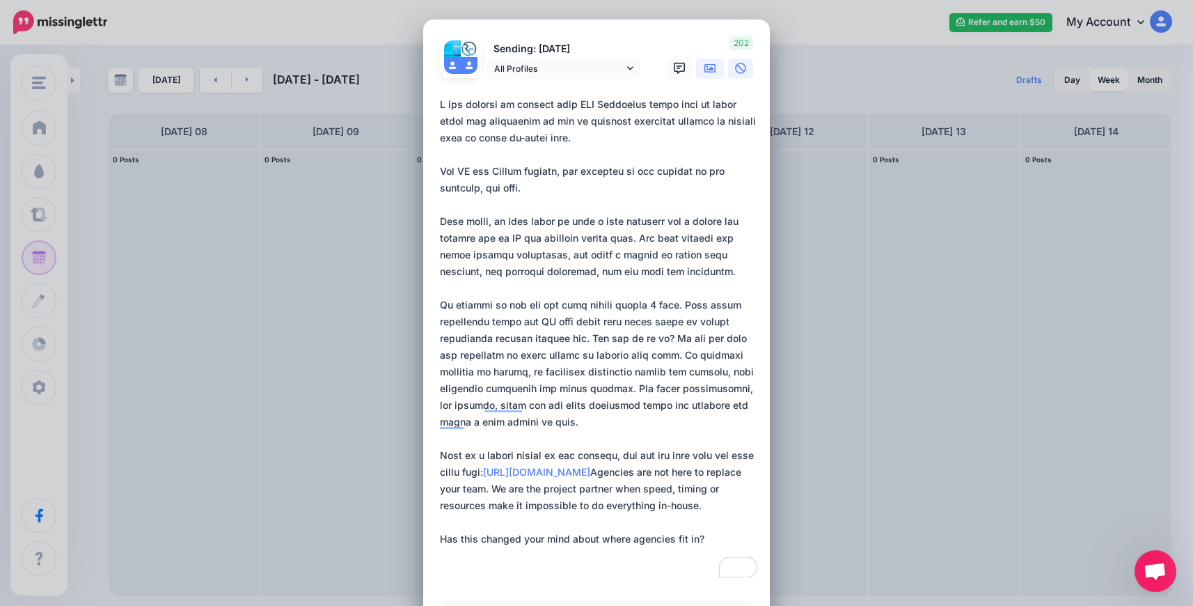
click at [705, 63] on icon at bounding box center [710, 68] width 11 height 11
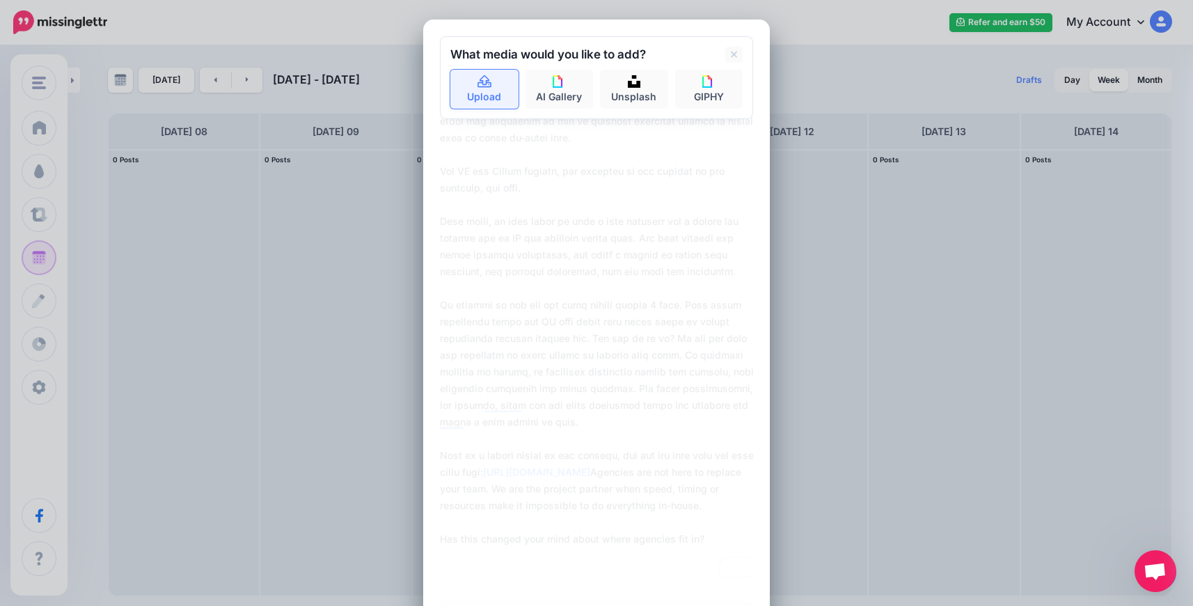
click at [462, 78] on link "Upload" at bounding box center [485, 89] width 68 height 39
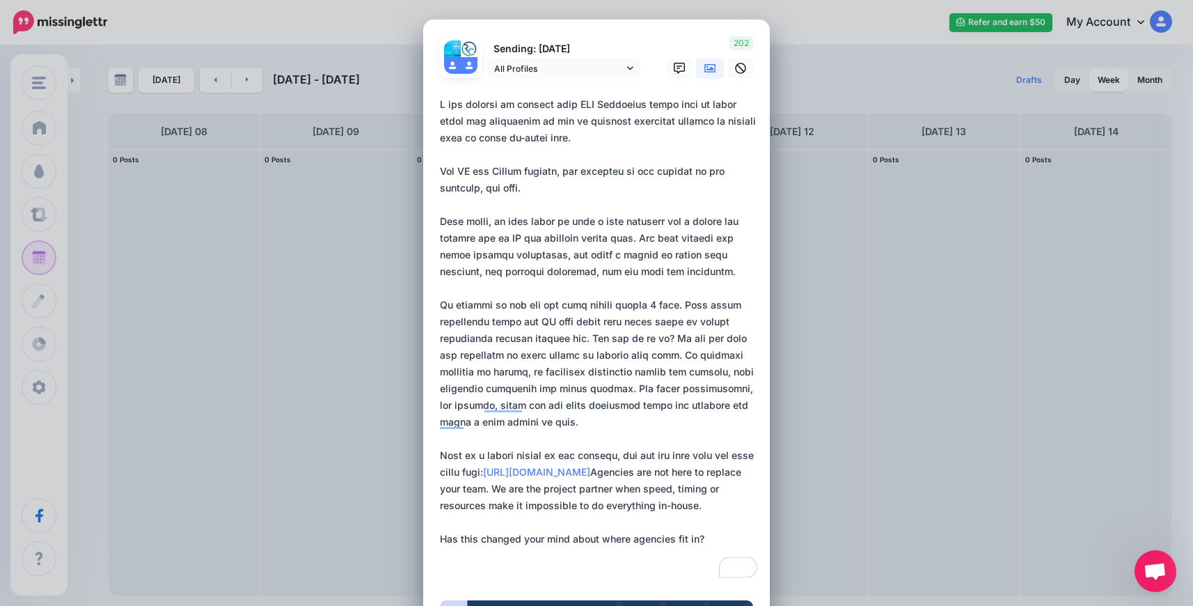
scroll to position [456, 0]
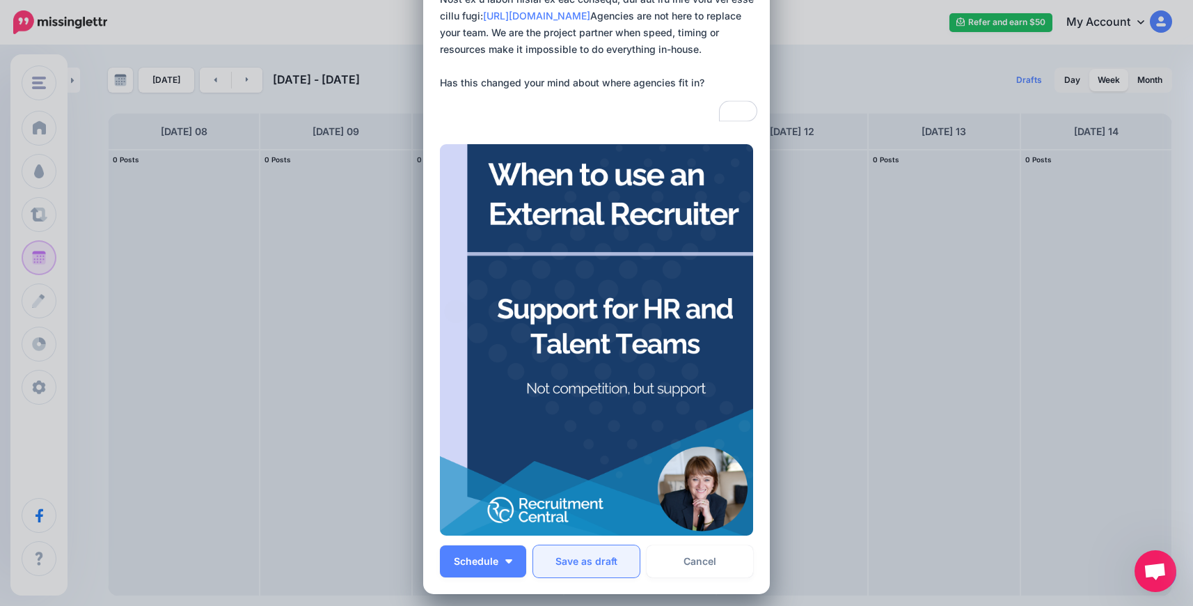
click at [576, 565] on button "Save as draft" at bounding box center [586, 561] width 107 height 32
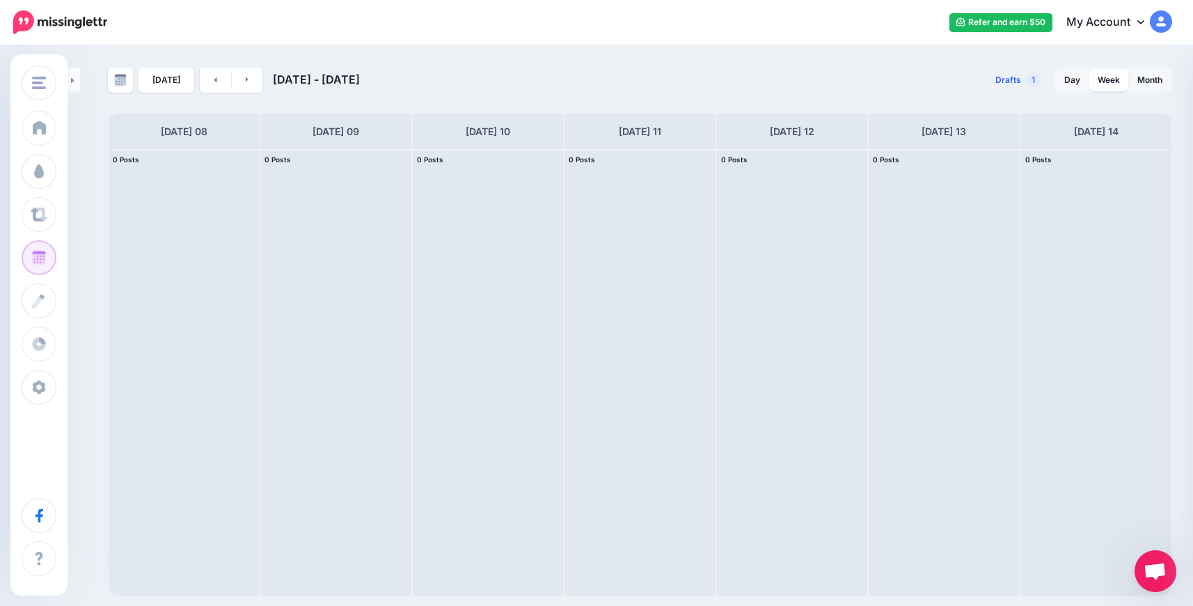
click at [1013, 76] on span "Drafts" at bounding box center [1009, 80] width 26 height 8
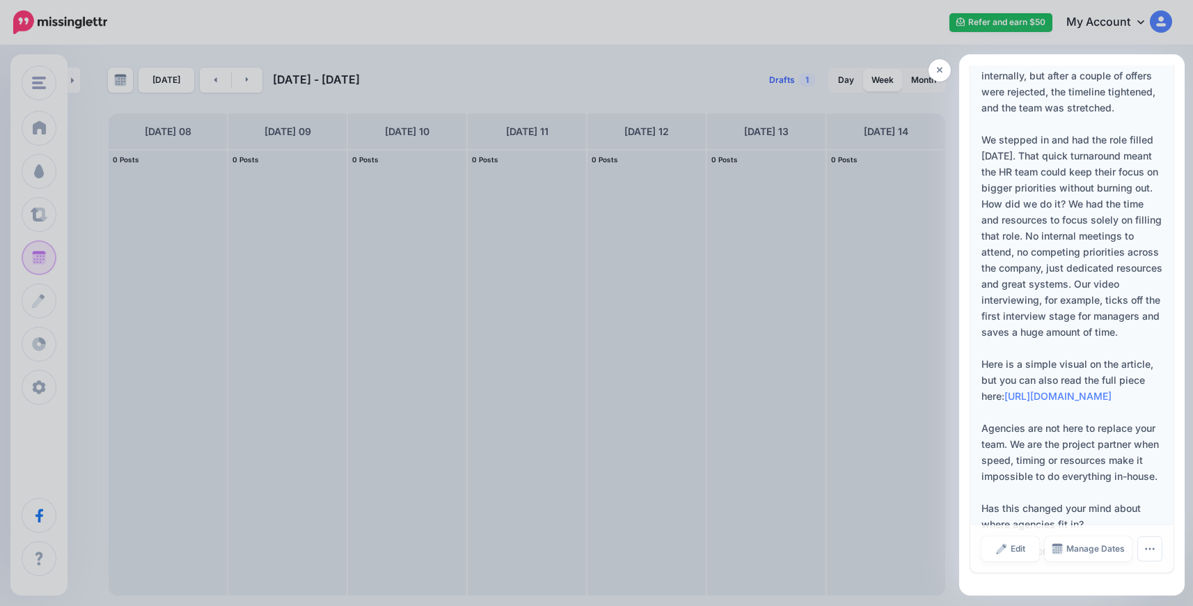
scroll to position [0, 0]
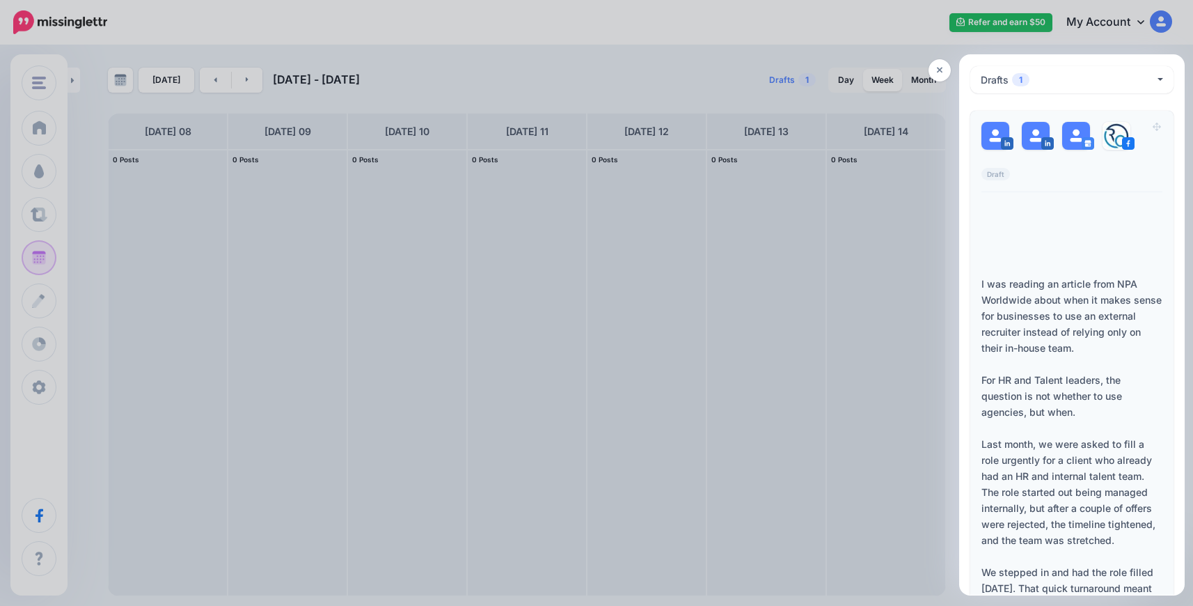
click at [1072, 247] on div "Loading" at bounding box center [1072, 235] width 181 height 65
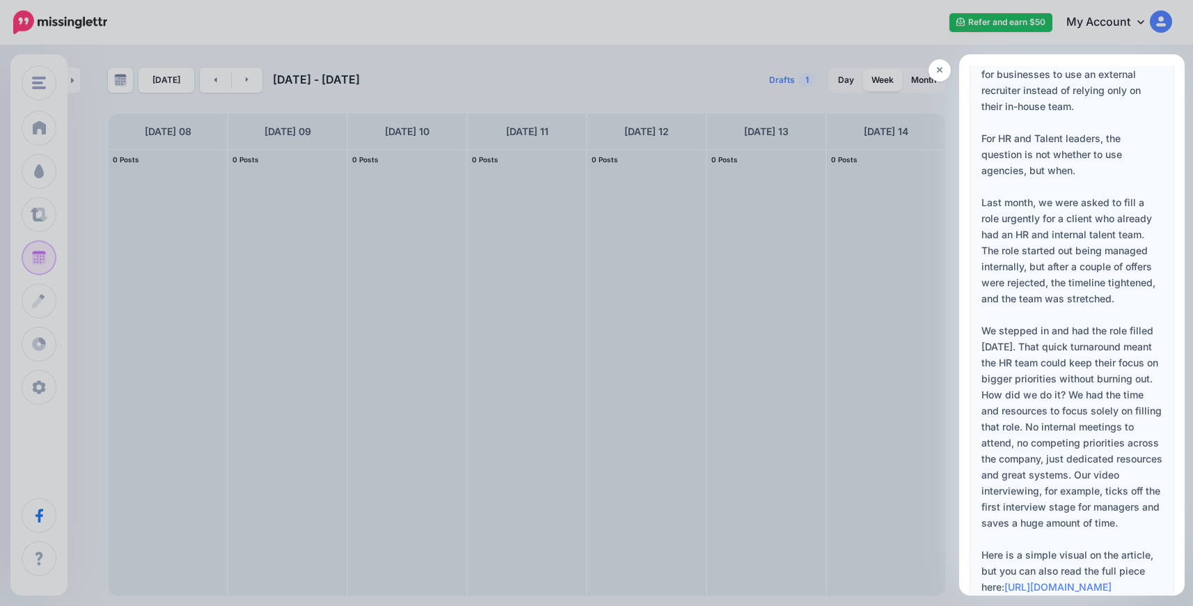
scroll to position [464, 0]
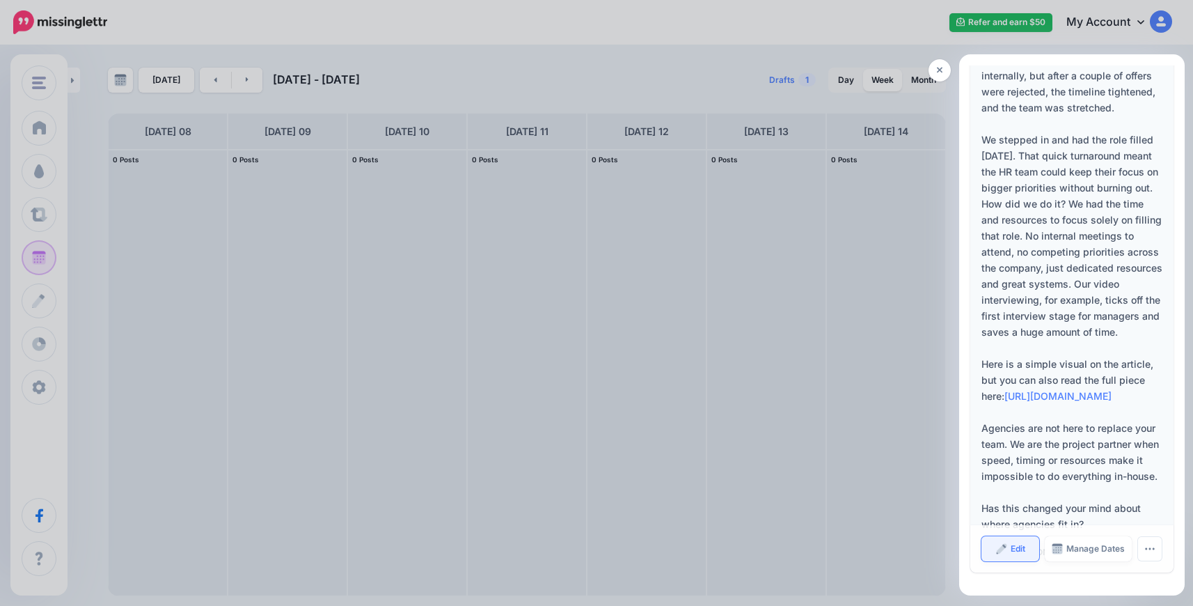
click at [1005, 545] on link "Edit" at bounding box center [1011, 548] width 58 height 25
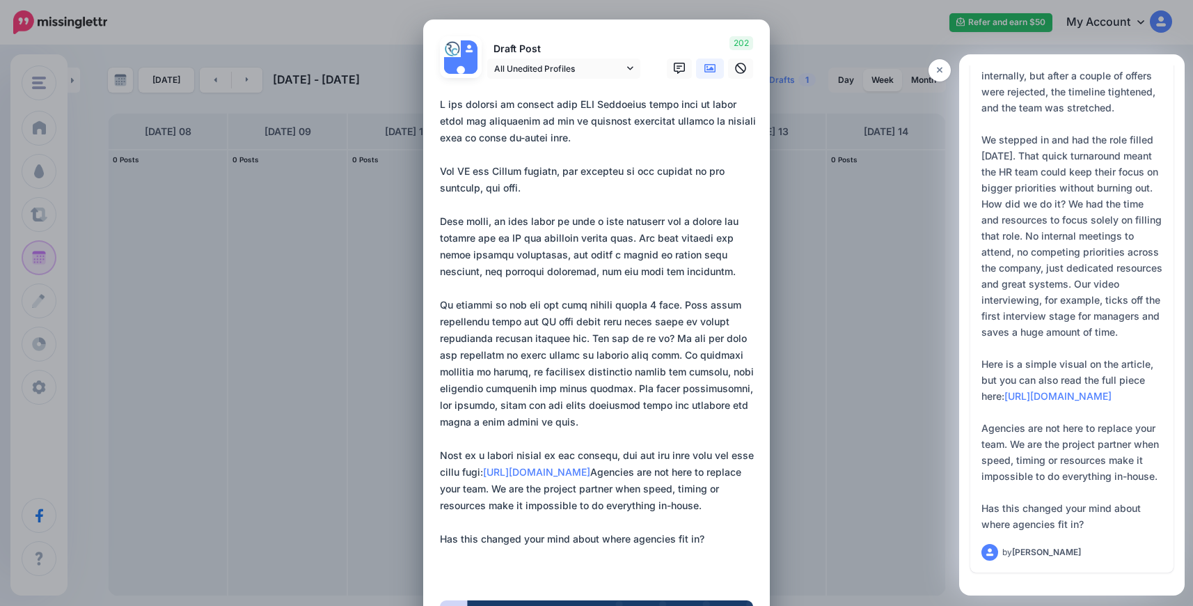
click at [934, 65] on div "Edit Post Loading Draft Post" at bounding box center [596, 303] width 1193 height 606
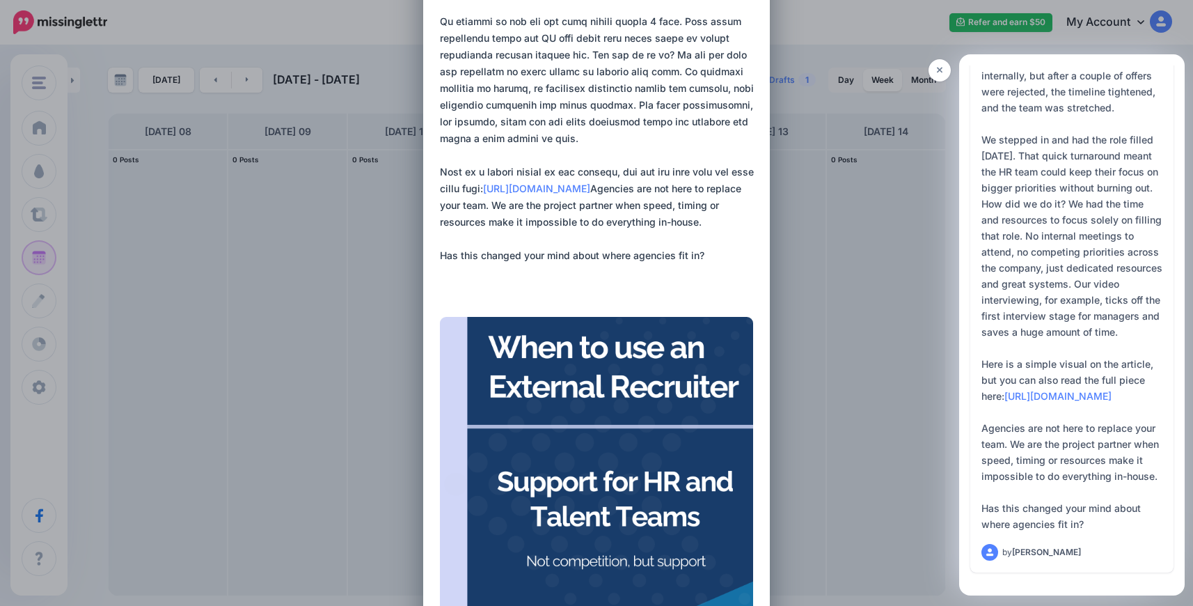
scroll to position [479, 0]
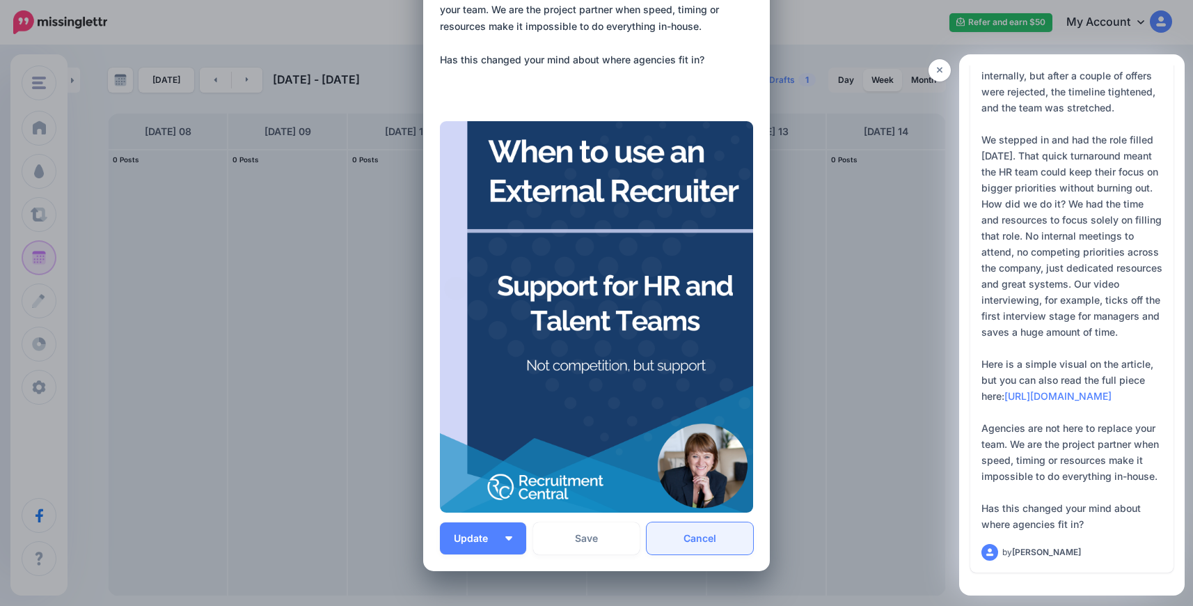
click at [698, 533] on link "Cancel" at bounding box center [700, 538] width 107 height 32
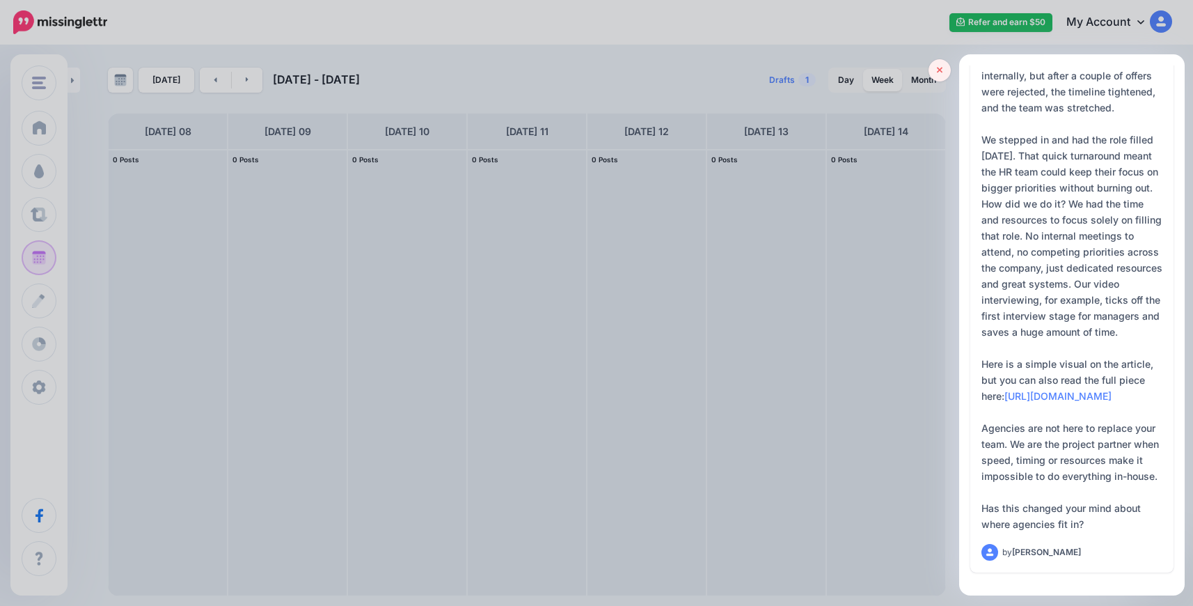
click at [939, 68] on icon at bounding box center [940, 70] width 6 height 10
